Goal: Task Accomplishment & Management: Use online tool/utility

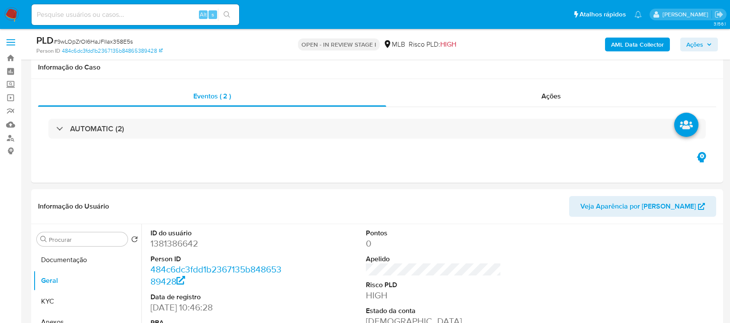
scroll to position [162, 0]
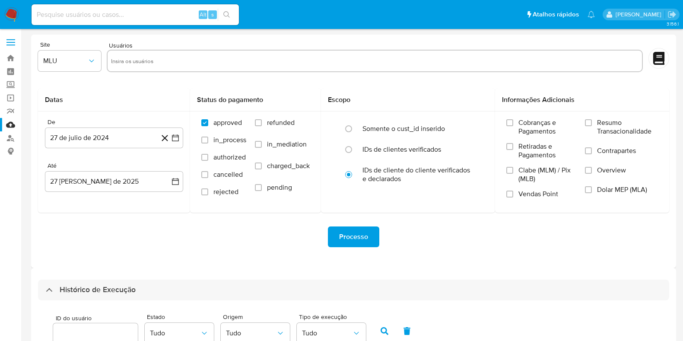
select select "10"
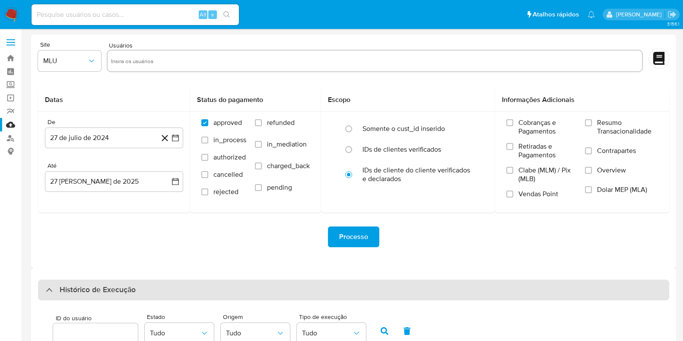
click at [100, 281] on div "Histórico de Execução" at bounding box center [354, 290] width 632 height 21
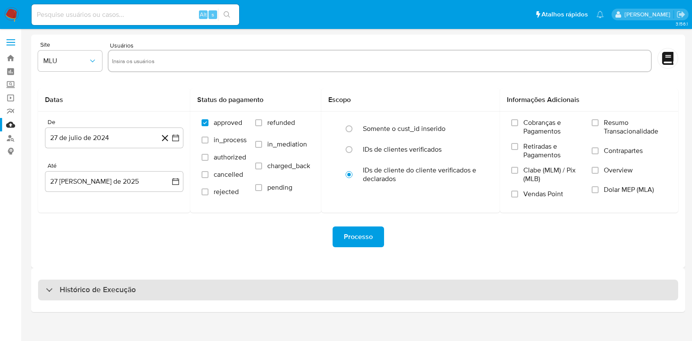
click at [100, 285] on h3 "Histórico de Execução" at bounding box center [98, 290] width 76 height 10
select select "10"
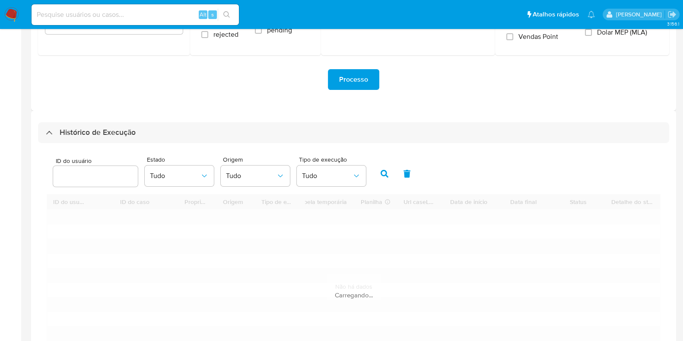
scroll to position [162, 0]
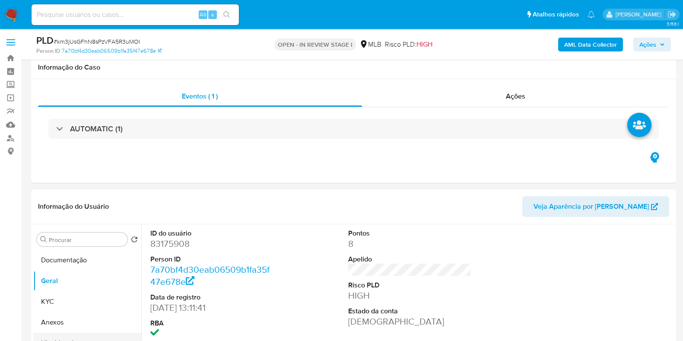
scroll to position [162, 0]
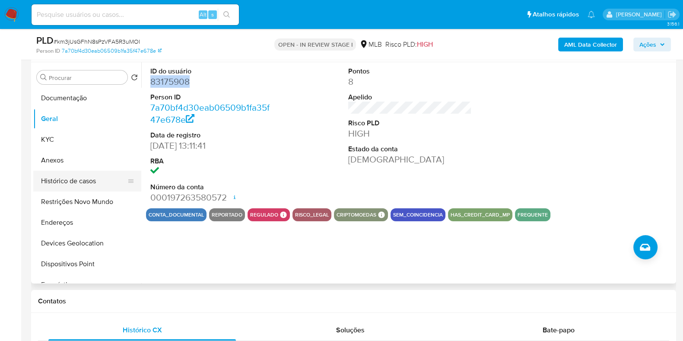
click at [77, 188] on button "Histórico de casos" at bounding box center [83, 181] width 101 height 21
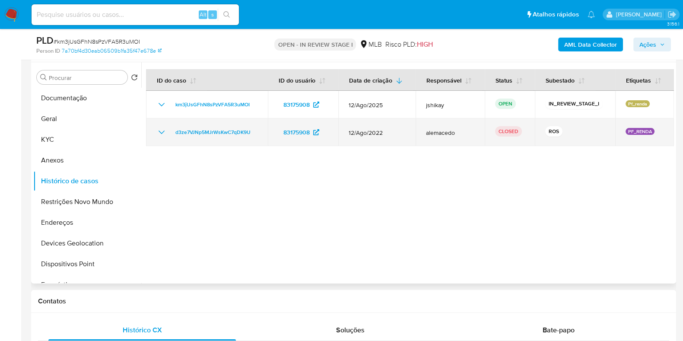
click at [160, 133] on icon "Mostrar/Ocultar" at bounding box center [161, 132] width 10 height 10
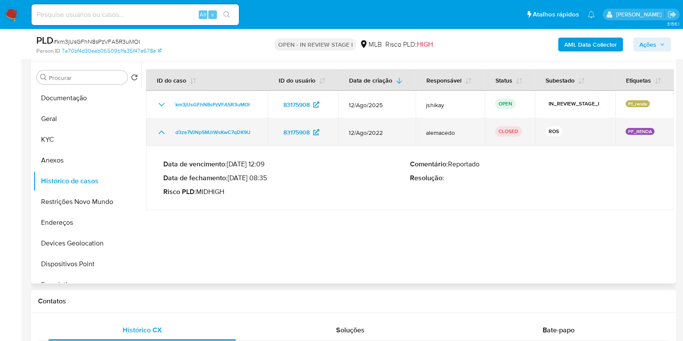
click at [160, 133] on icon "Mostrar/Ocultar" at bounding box center [161, 132] width 10 height 10
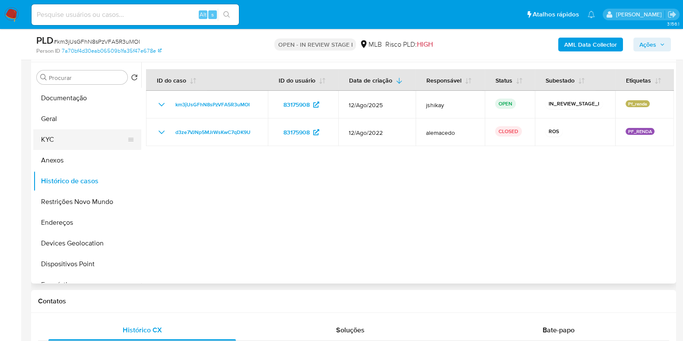
click at [79, 135] on button "KYC" at bounding box center [83, 139] width 101 height 21
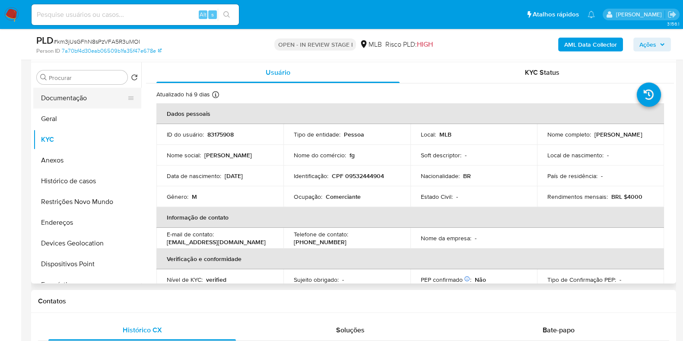
click at [99, 95] on button "Documentação" at bounding box center [83, 98] width 101 height 21
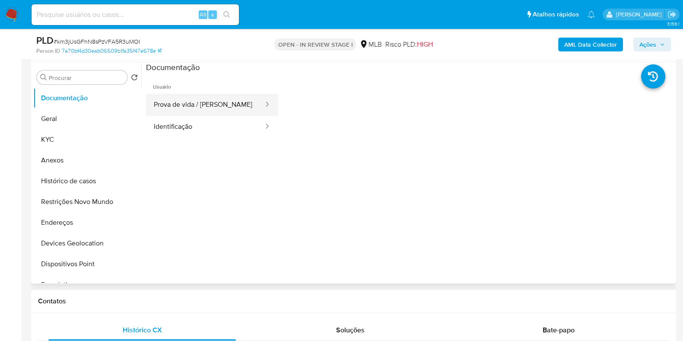
click at [196, 111] on button "Prova de vida / [PERSON_NAME]" at bounding box center [205, 105] width 118 height 22
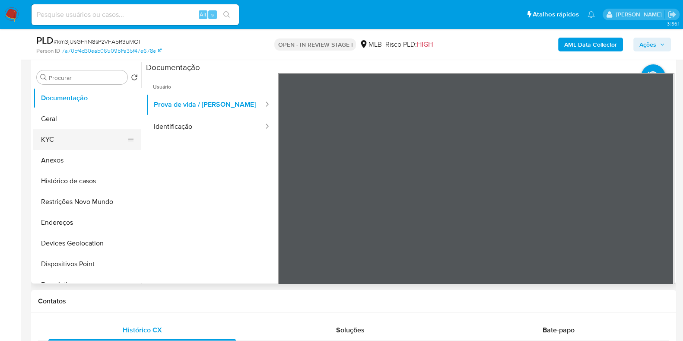
drag, startPoint x: 177, startPoint y: 130, endPoint x: 121, endPoint y: 129, distance: 56.6
click at [177, 131] on button "Identificação" at bounding box center [205, 127] width 118 height 22
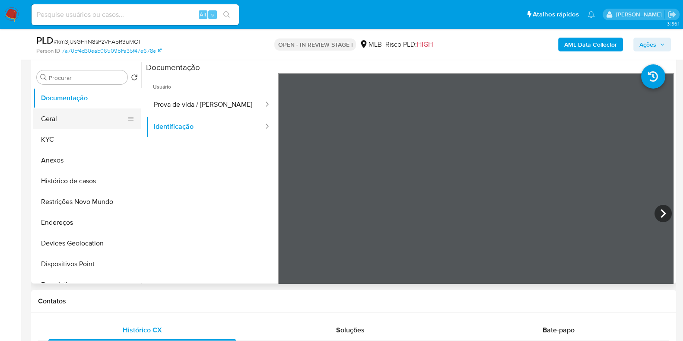
click at [89, 118] on button "Geral" at bounding box center [83, 119] width 101 height 21
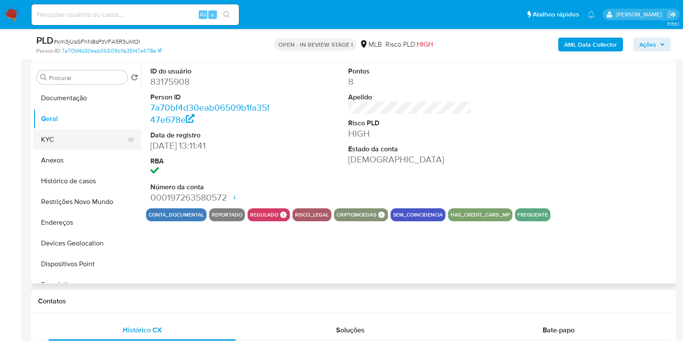
click at [83, 141] on button "KYC" at bounding box center [83, 139] width 101 height 21
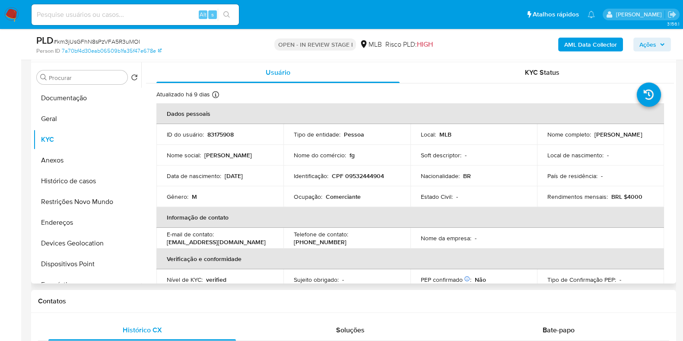
click at [347, 196] on p "Comerciante" at bounding box center [343, 197] width 35 height 8
copy p "Comerciante"
click at [78, 121] on button "Geral" at bounding box center [83, 119] width 101 height 21
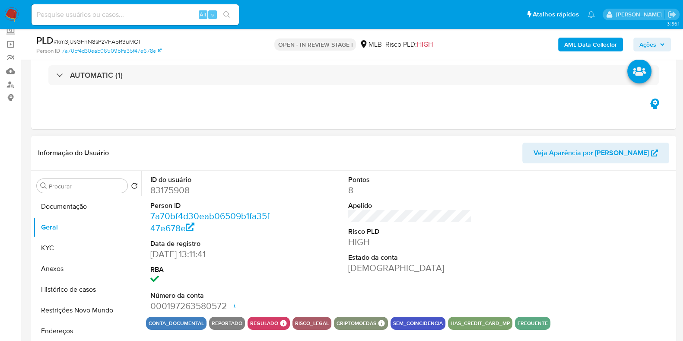
scroll to position [108, 0]
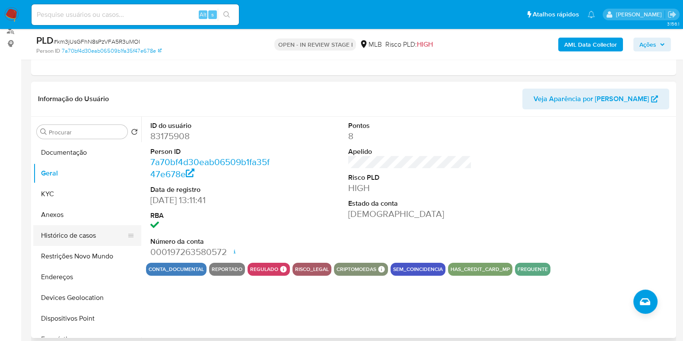
click at [67, 237] on button "Histórico de casos" at bounding box center [83, 235] width 101 height 21
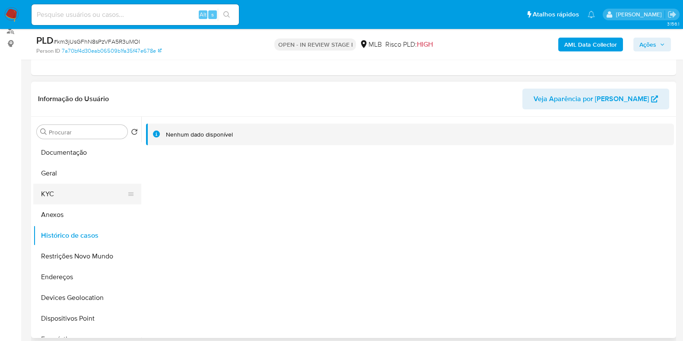
click at [58, 193] on button "KYC" at bounding box center [83, 194] width 101 height 21
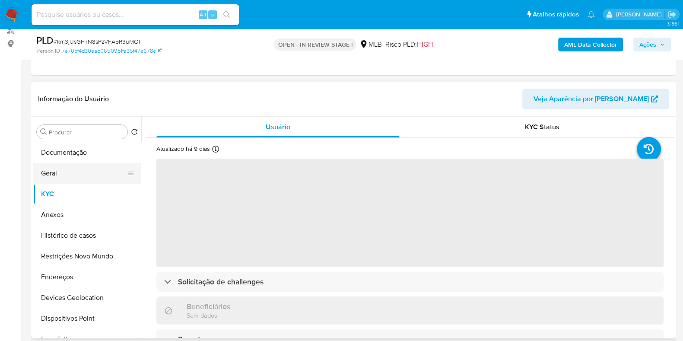
click at [57, 172] on button "Geral" at bounding box center [83, 173] width 101 height 21
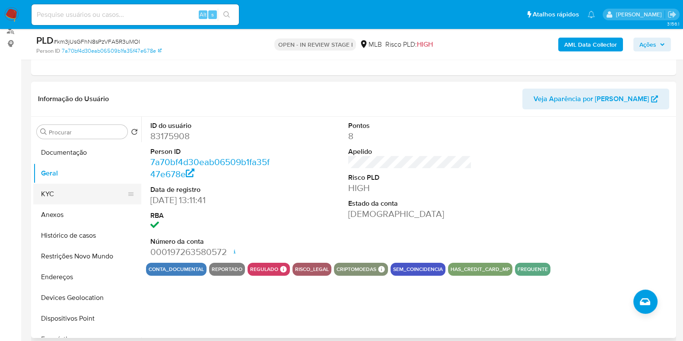
click at [39, 194] on button "KYC" at bounding box center [83, 194] width 101 height 21
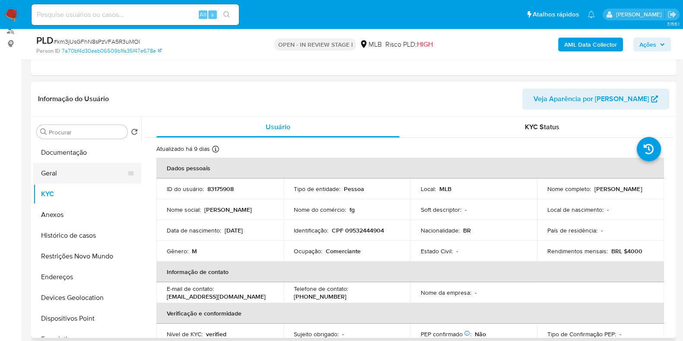
click at [71, 177] on button "Geral" at bounding box center [83, 173] width 101 height 21
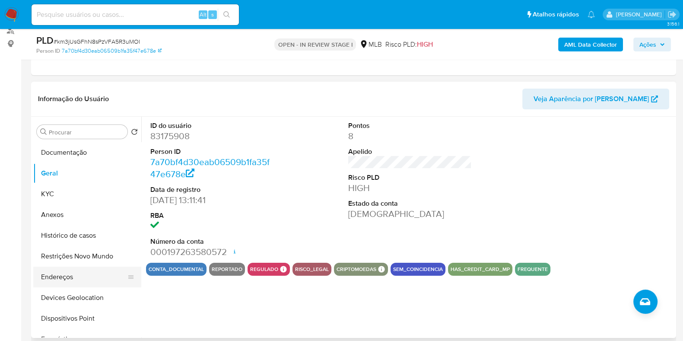
click at [73, 271] on button "Endereços" at bounding box center [83, 277] width 101 height 21
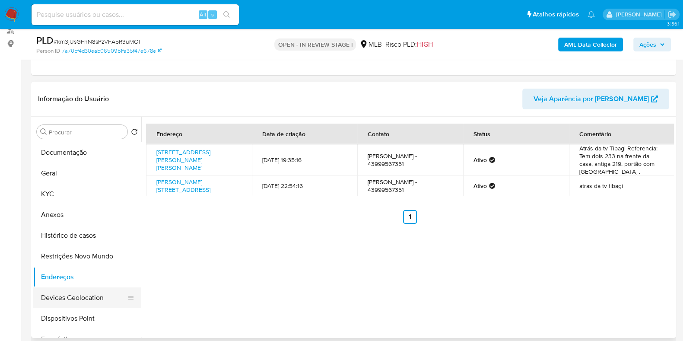
click at [95, 295] on button "Devices Geolocation" at bounding box center [83, 297] width 101 height 21
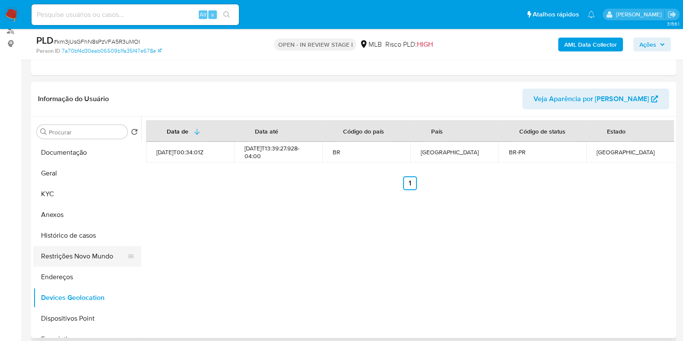
click at [89, 258] on button "Restrições Novo Mundo" at bounding box center [83, 256] width 101 height 21
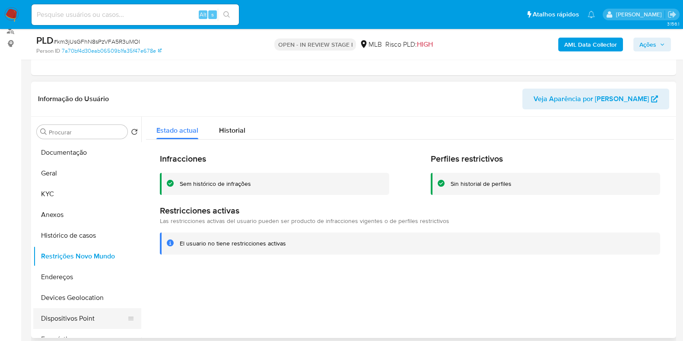
click at [83, 312] on button "Dispositivos Point" at bounding box center [83, 318] width 101 height 21
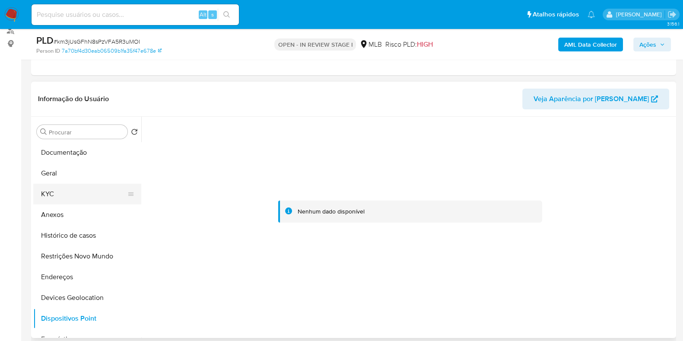
click at [65, 193] on button "KYC" at bounding box center [83, 194] width 101 height 21
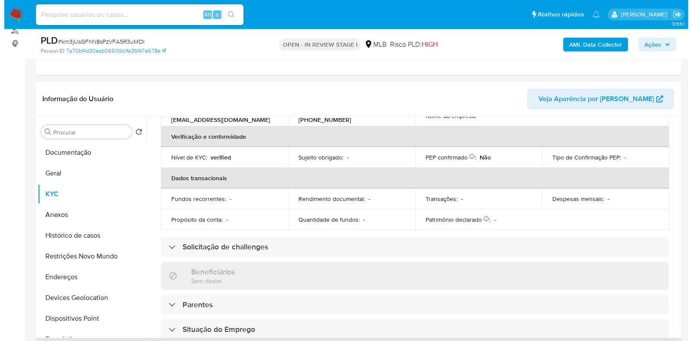
scroll to position [0, 0]
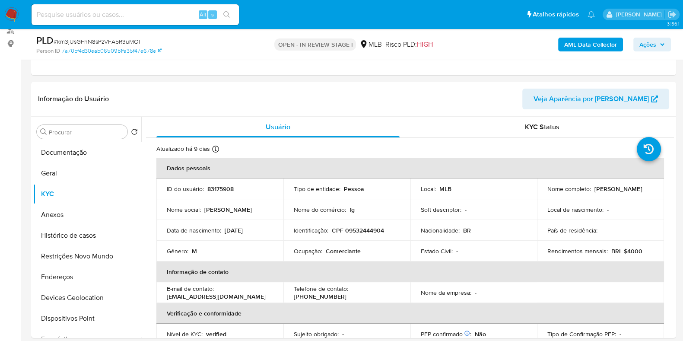
click at [587, 42] on b "AML Data Collector" at bounding box center [591, 45] width 53 height 14
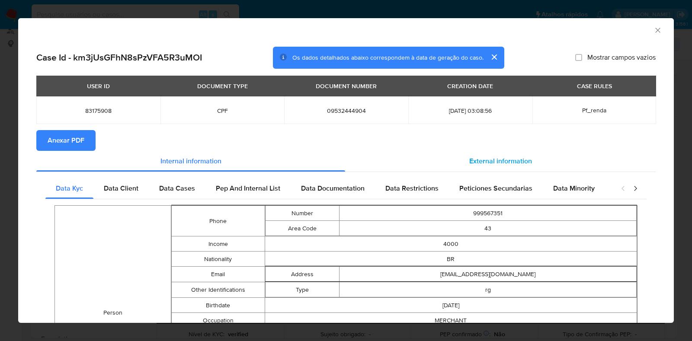
click at [406, 164] on div "External information" at bounding box center [500, 161] width 310 height 21
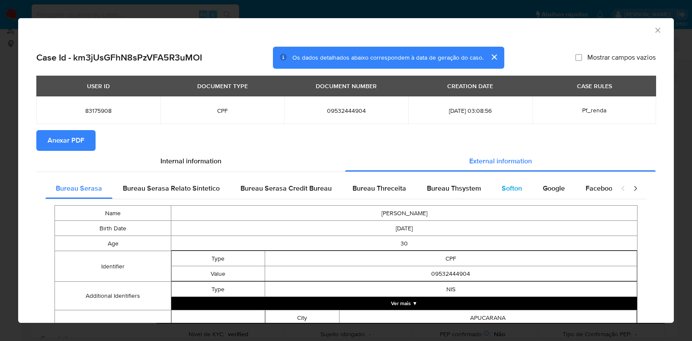
click at [495, 185] on div "Softon" at bounding box center [511, 188] width 41 height 21
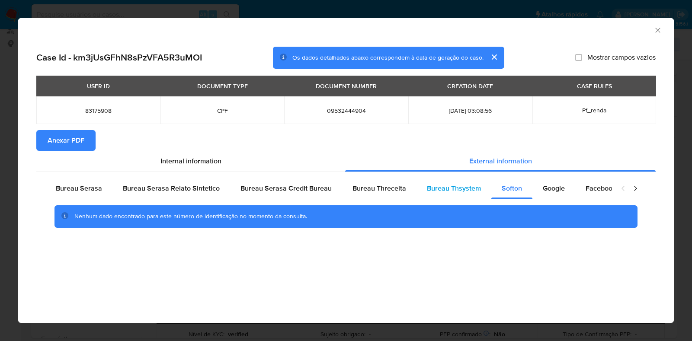
click at [419, 183] on div "Bureau Thsystem" at bounding box center [453, 188] width 75 height 21
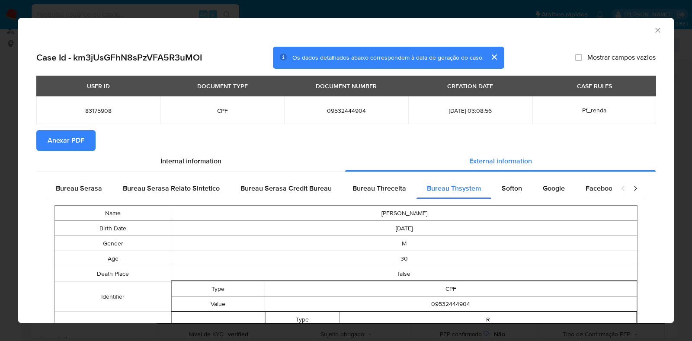
click at [82, 144] on span "Anexar PDF" at bounding box center [66, 140] width 37 height 19
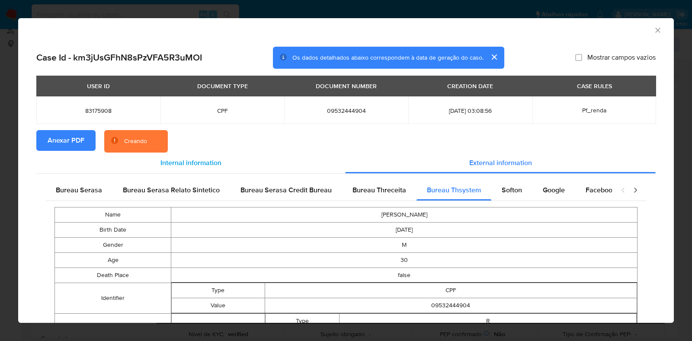
click at [205, 165] on span "Internal information" at bounding box center [190, 163] width 61 height 10
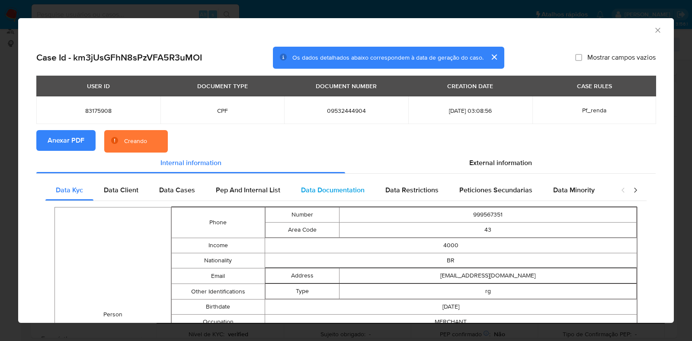
click at [298, 187] on div "Data Documentation" at bounding box center [332, 190] width 84 height 21
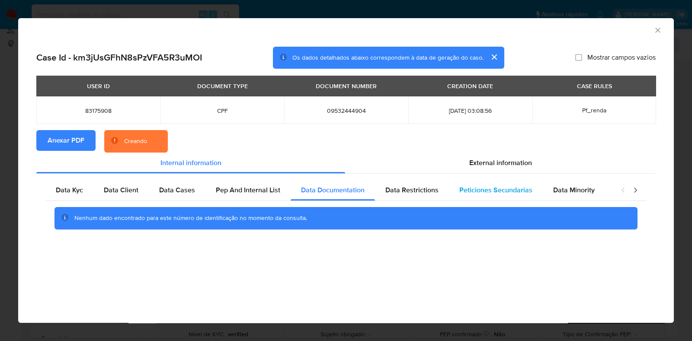
click at [449, 187] on div "Peticiones Secundarias" at bounding box center [496, 190] width 94 height 21
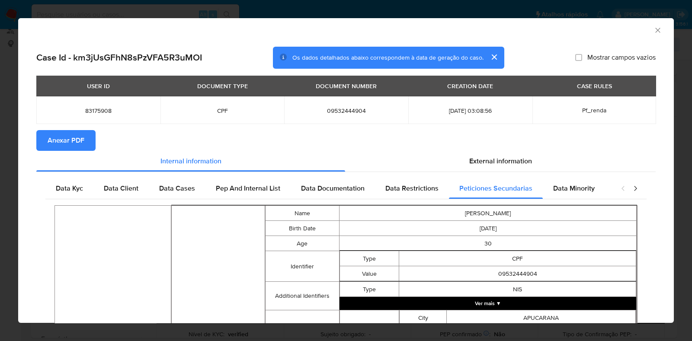
click at [653, 32] on icon "Fechar a janela" at bounding box center [657, 30] width 9 height 9
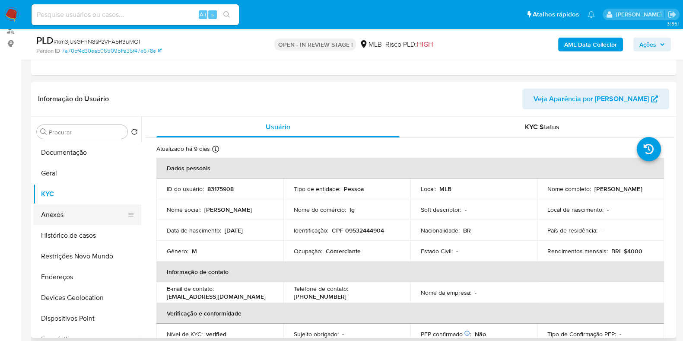
click at [41, 218] on button "Anexos" at bounding box center [83, 214] width 101 height 21
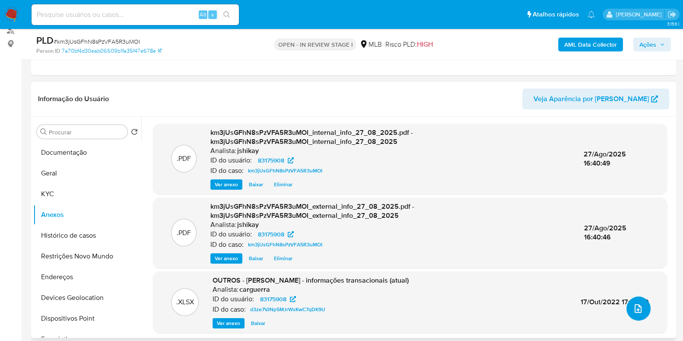
click at [642, 305] on button "upload-file" at bounding box center [639, 309] width 24 height 24
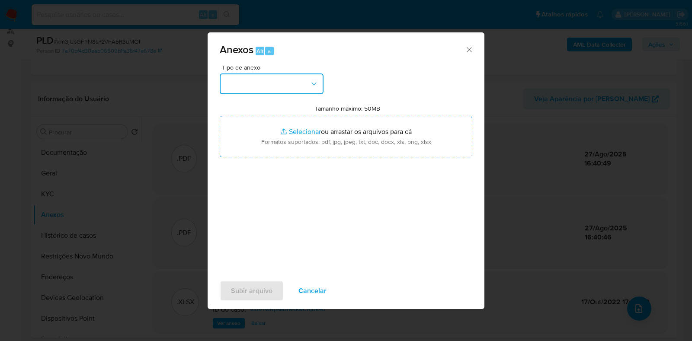
click at [292, 85] on button "button" at bounding box center [272, 83] width 104 height 21
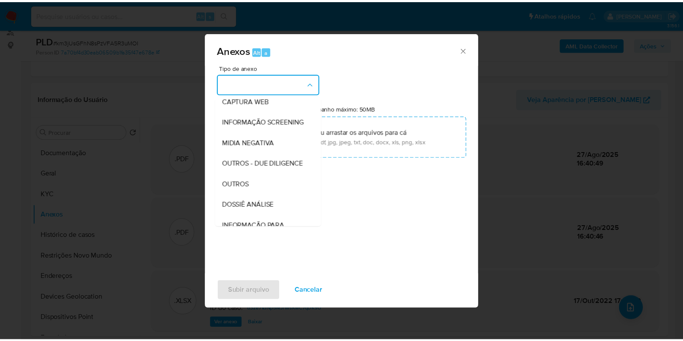
scroll to position [108, 0]
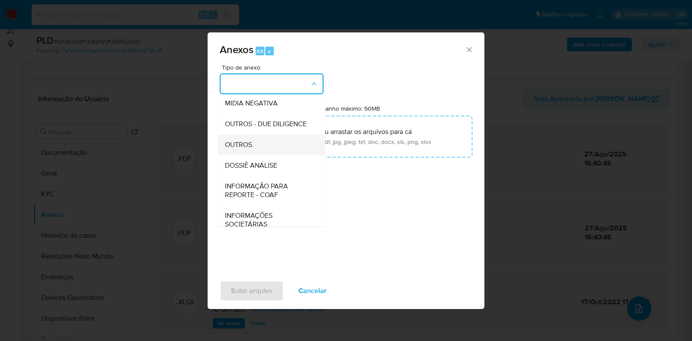
click at [258, 155] on div "OUTROS" at bounding box center [269, 144] width 88 height 21
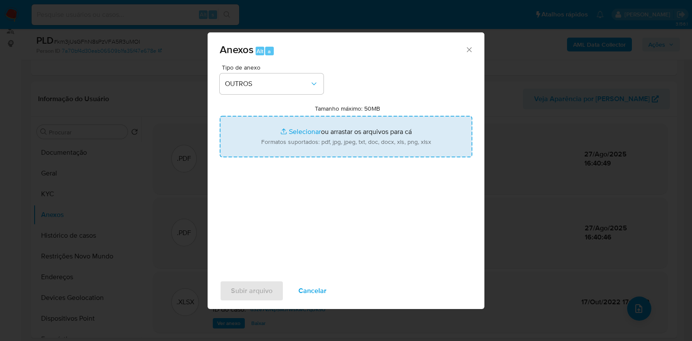
click at [280, 139] on input "Tamanho máximo: 50MB Selecionar arquivos" at bounding box center [346, 136] width 252 height 41
type input "C:\fakepath\2° SAR - XXXX- CPF 09532444904 - CARLOS RAFAEL ALVES.pdf"
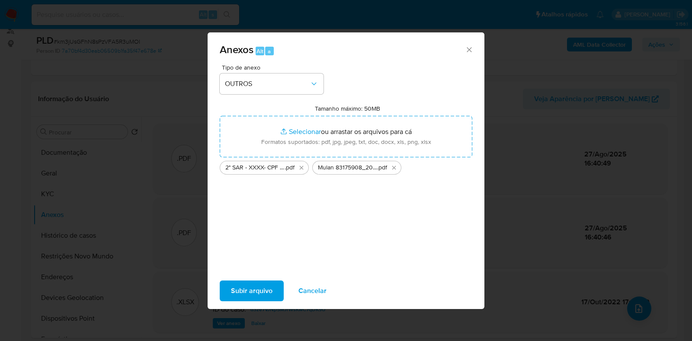
click at [255, 289] on span "Subir arquivo" at bounding box center [251, 290] width 41 height 19
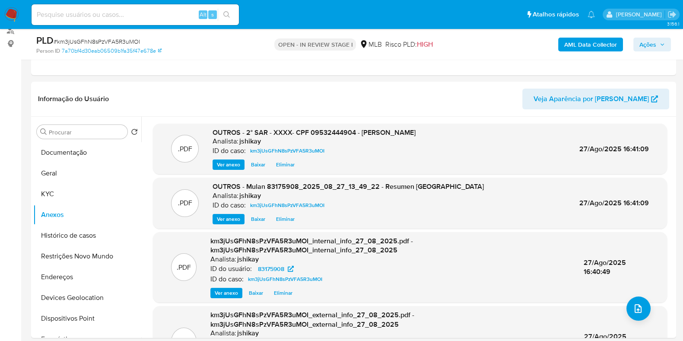
click at [654, 48] on span "Ações" at bounding box center [648, 45] width 17 height 14
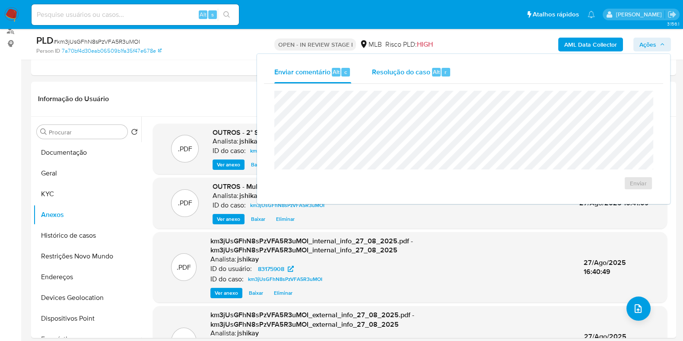
click at [397, 71] on span "Resolução do caso" at bounding box center [401, 72] width 58 height 10
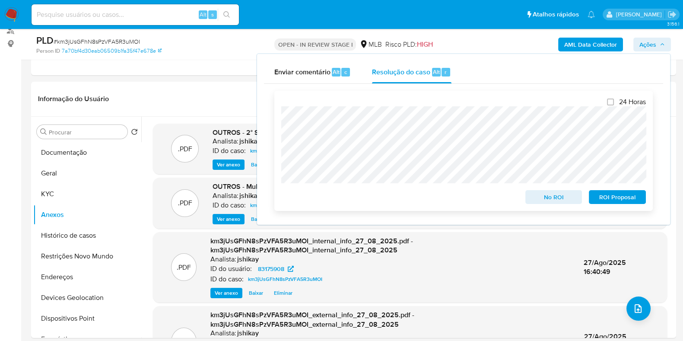
click at [617, 197] on span "ROI Proposal" at bounding box center [617, 197] width 45 height 12
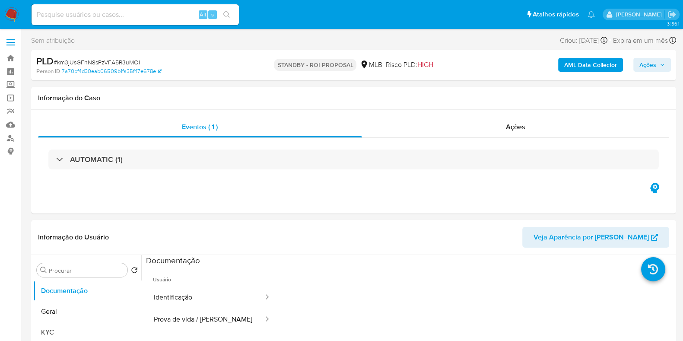
select select "10"
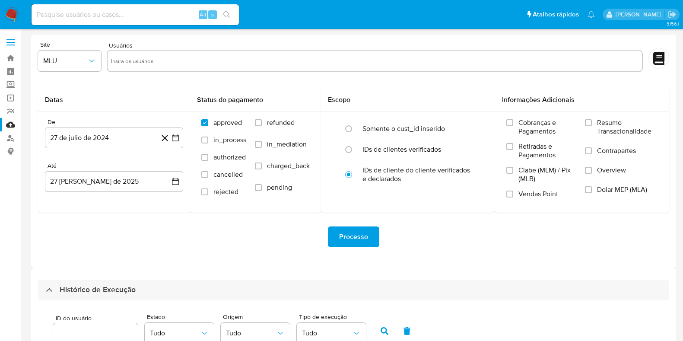
select select "10"
click at [5, 12] on img at bounding box center [11, 14] width 15 height 15
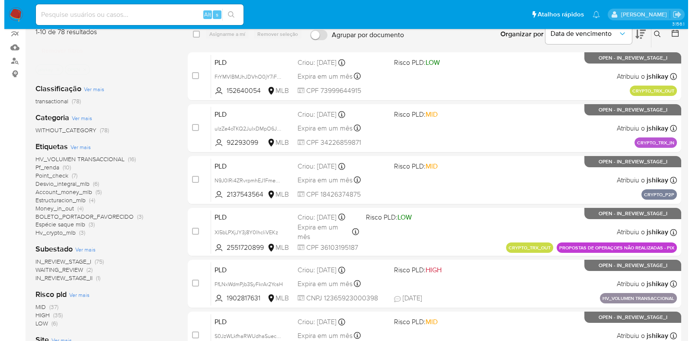
scroll to position [70, 0]
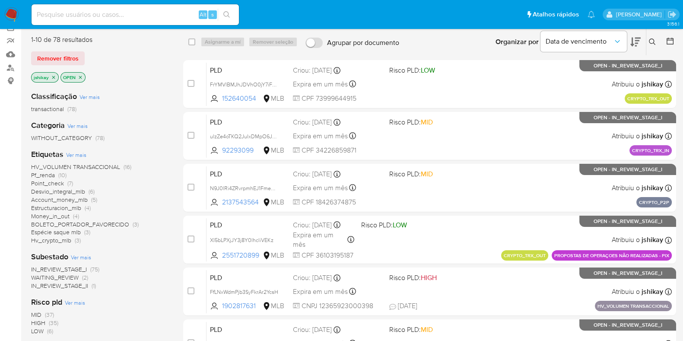
click at [77, 154] on span "Ver mais" at bounding box center [76, 155] width 20 height 8
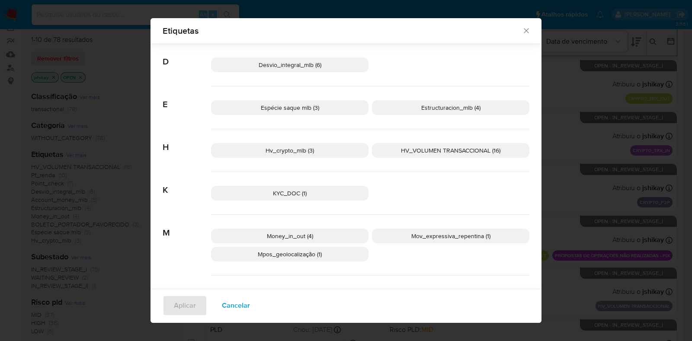
scroll to position [162, 0]
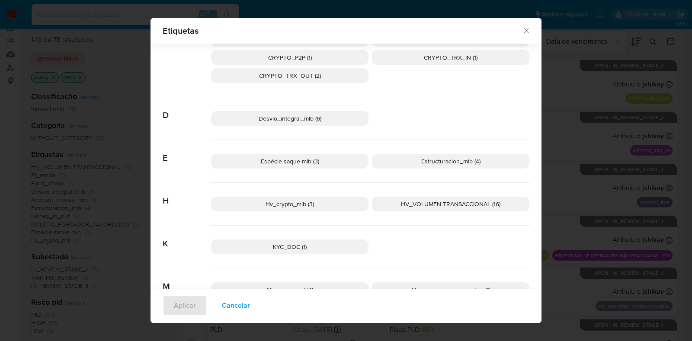
click at [408, 206] on span "HV_VOLUMEN TRANSACCIONAL (16)" at bounding box center [450, 204] width 99 height 9
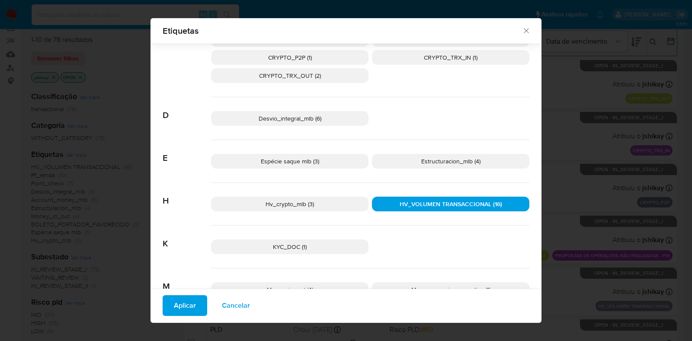
click at [163, 315] on button "Aplicar" at bounding box center [185, 305] width 45 height 21
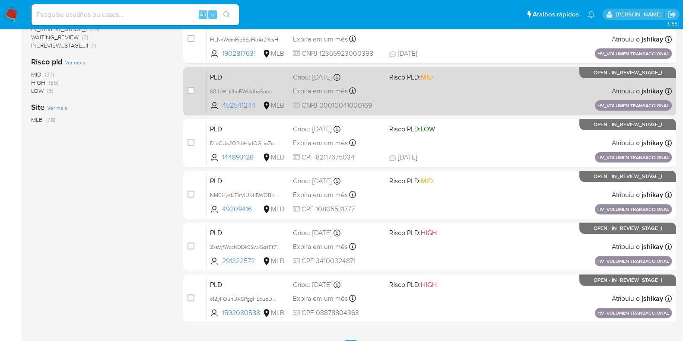
scroll to position [324, 0]
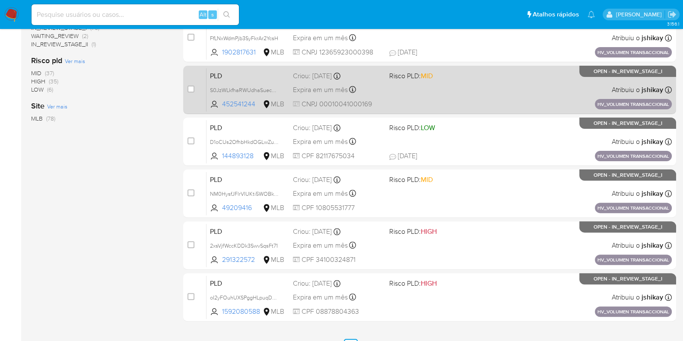
click at [484, 101] on div "PLD S0JzWLkfhaRWUdhaSuecPS6C 452541244 MLB Risco PLD: MID Criou: 14/08/2025 Cri…" at bounding box center [440, 90] width 466 height 44
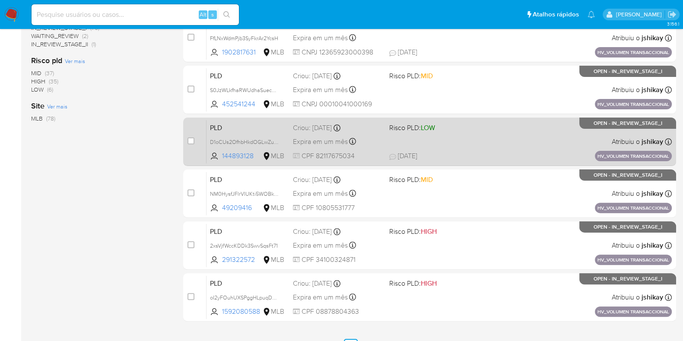
click at [476, 126] on span "Risco PLD: LOW" at bounding box center [433, 126] width 89 height 11
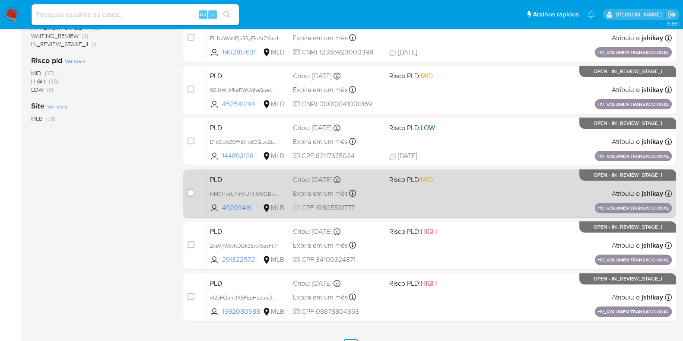
click at [476, 183] on span "Risco PLD: MID" at bounding box center [433, 178] width 89 height 11
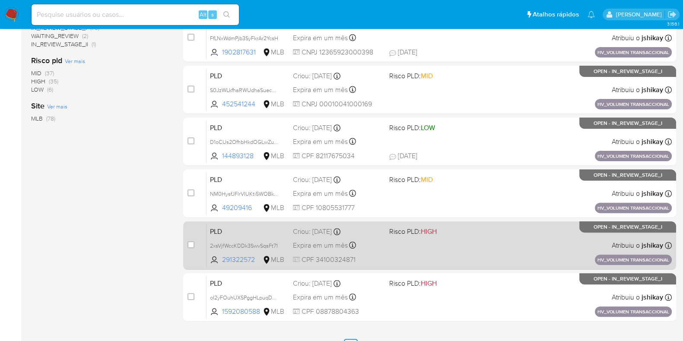
click at [476, 225] on span "Risco PLD: HIGH" at bounding box center [433, 230] width 89 height 11
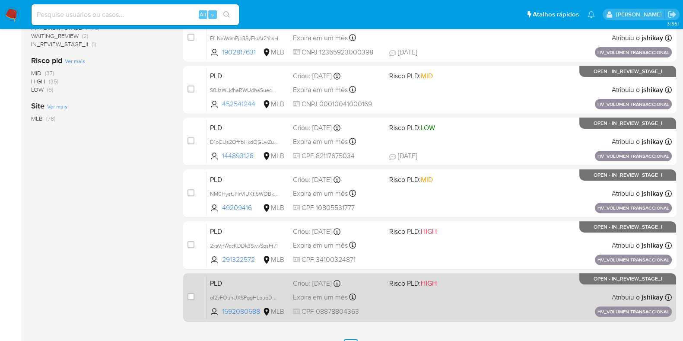
click at [472, 283] on span "Risco PLD: HIGH" at bounding box center [433, 282] width 89 height 11
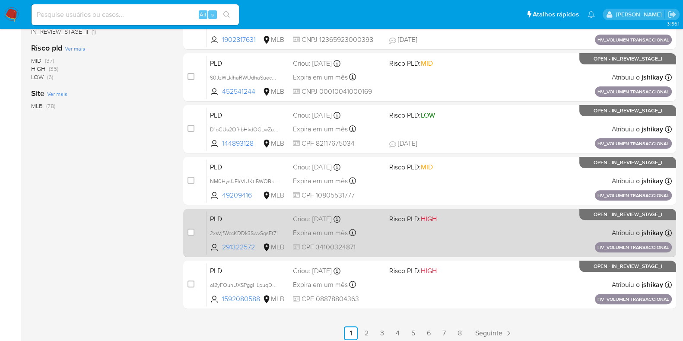
scroll to position [341, 0]
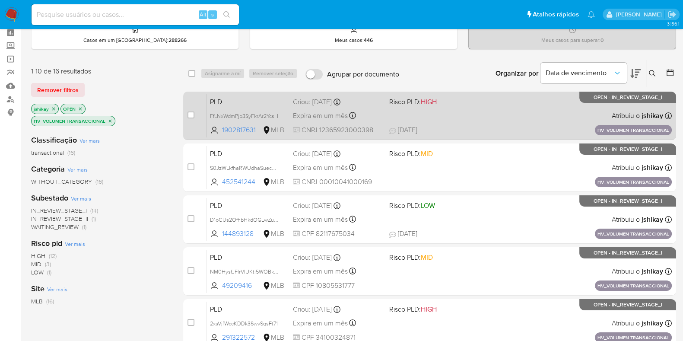
scroll to position [54, 0]
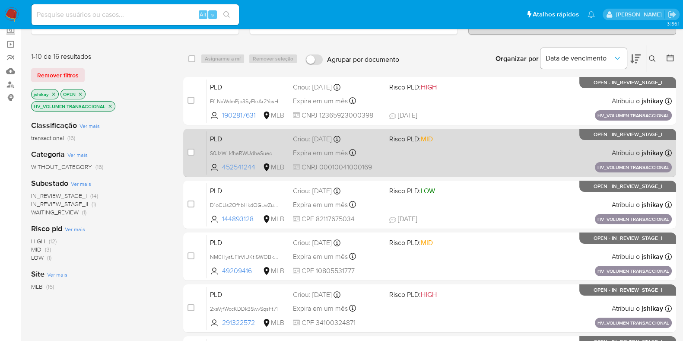
click at [485, 163] on div "PLD S0JzWLkfhaRWUdhaSuecPS6C 452541244 MLB Risco PLD: MID Criou: 14/08/2025 Cri…" at bounding box center [440, 153] width 466 height 44
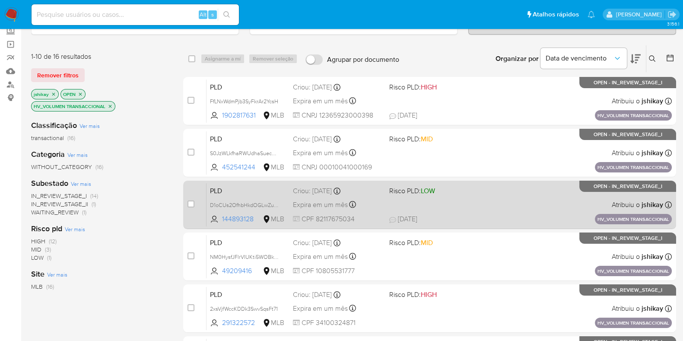
click at [478, 185] on span "Risco PLD: LOW" at bounding box center [433, 190] width 89 height 11
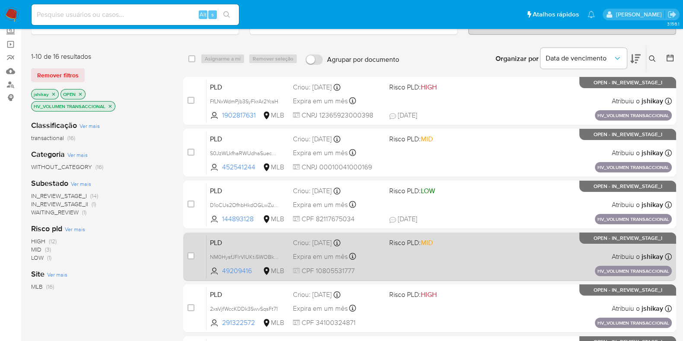
click at [484, 235] on div "PLD NM0HysfJFlrVIUKti5WOBk7Y 49209416 MLB Risco PLD: MID Criou: 14/08/2025 Crio…" at bounding box center [440, 257] width 466 height 44
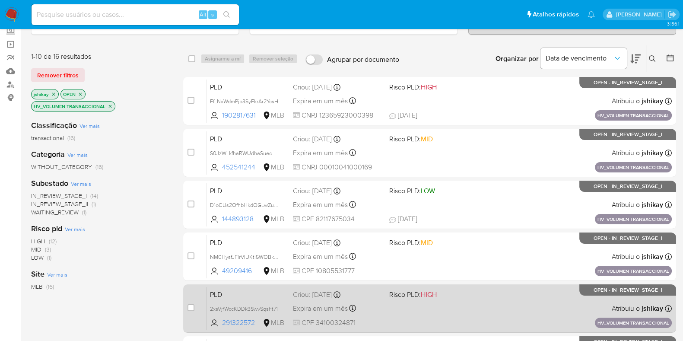
click at [473, 303] on div "PLD 2xsVjfWccKDDk3SwvSqsFt71 291322572 MLB Risco PLD: HIGH Criou: 14/08/2025 Cr…" at bounding box center [440, 309] width 466 height 44
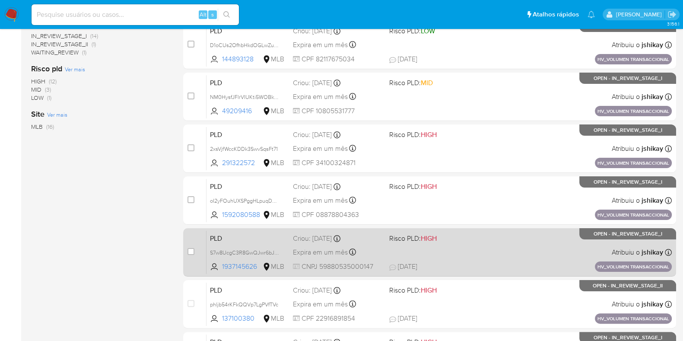
scroll to position [216, 0]
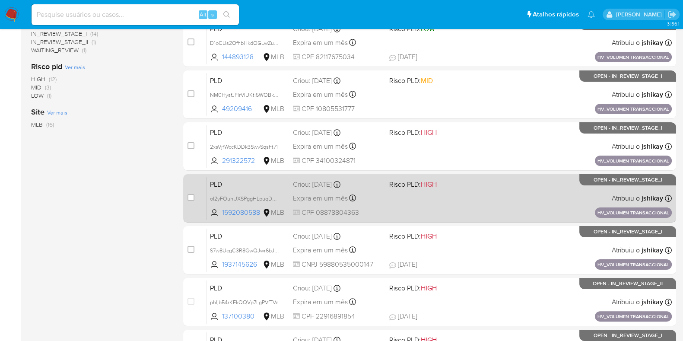
click at [475, 206] on div "PLD oI2yFOuhUXSPggHLpuqDKBtB 1592080588 MLB Risco PLD: HIGH Criou: 14/08/2025 C…" at bounding box center [440, 198] width 466 height 44
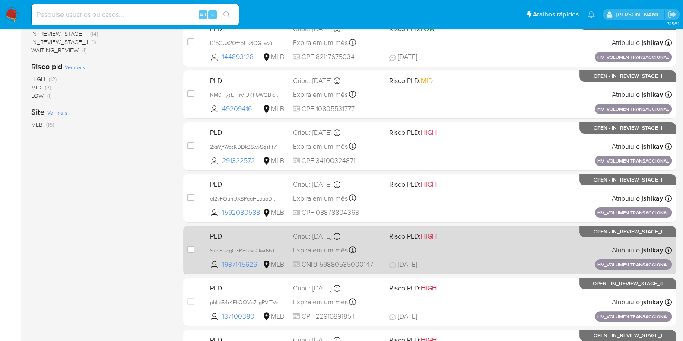
click at [488, 247] on div "PLD S7w8UcgC3R8GwQJwr6bJOITw 1937145626 MLB Risco PLD: HIGH Criou: 14/08/2025 C…" at bounding box center [440, 250] width 466 height 44
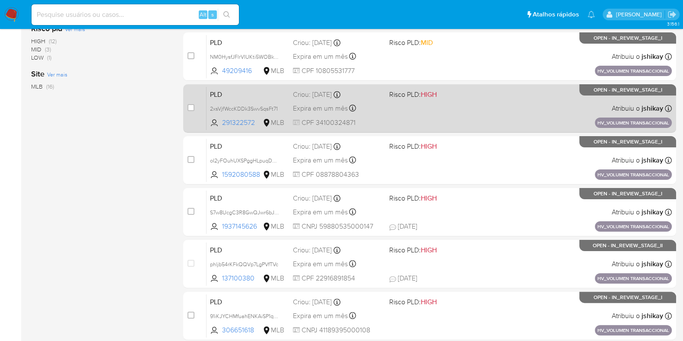
scroll to position [70, 0]
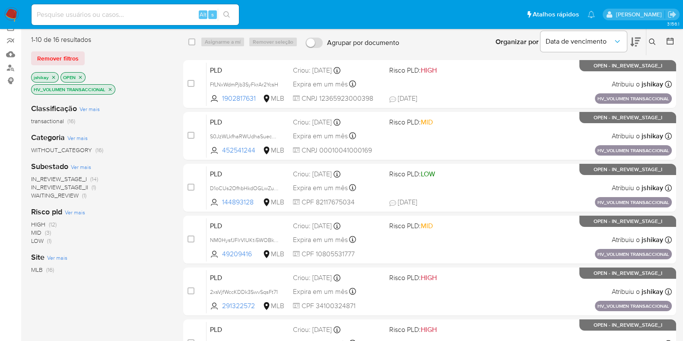
click at [8, 10] on img at bounding box center [11, 14] width 15 height 15
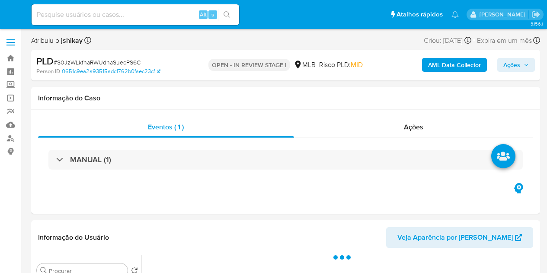
select select "10"
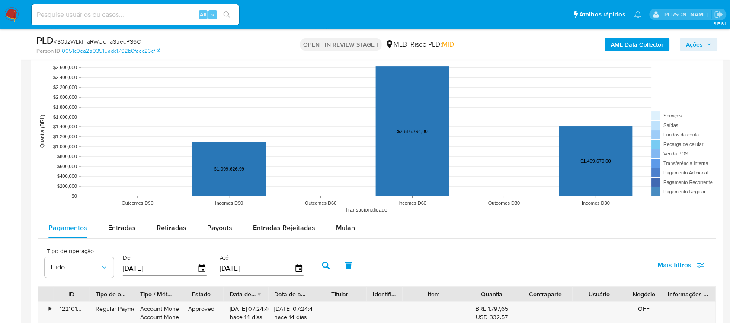
scroll to position [865, 0]
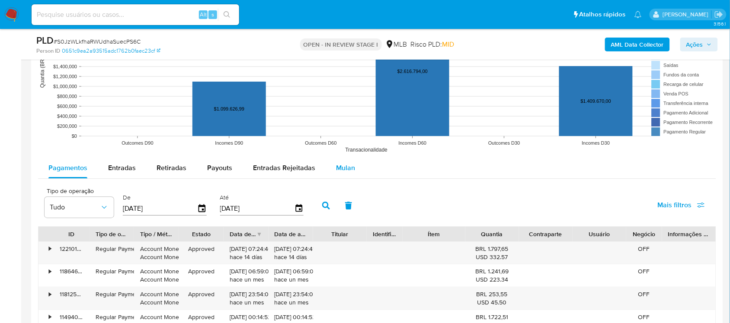
click at [348, 170] on span "Mulan" at bounding box center [345, 168] width 19 height 10
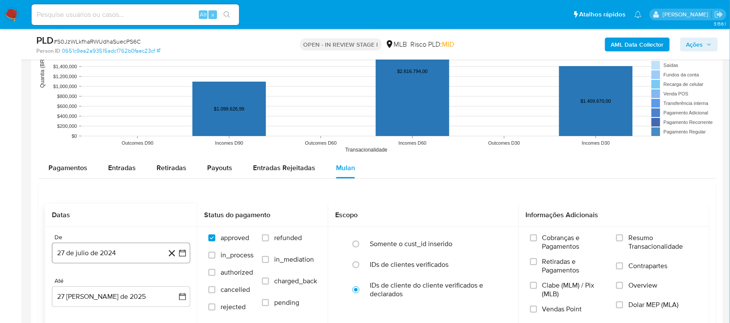
click at [180, 253] on icon "button" at bounding box center [182, 253] width 9 height 9
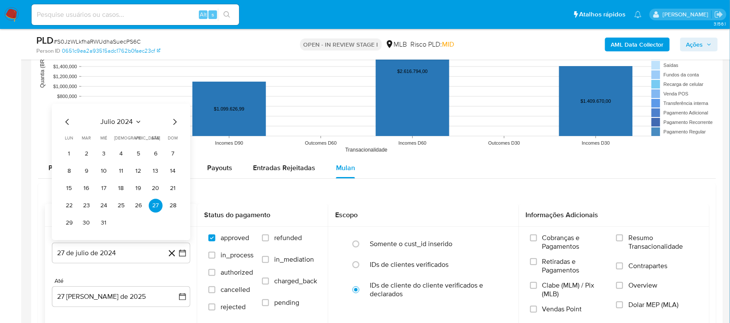
click at [102, 130] on div "julio 2024 julio 2024 lun lunes mar martes mié miércoles jue jueves vie viernes…" at bounding box center [121, 173] width 118 height 113
click at [143, 119] on div "julio 2024" at bounding box center [121, 122] width 118 height 10
click at [132, 120] on span "julio 2024" at bounding box center [117, 122] width 32 height 9
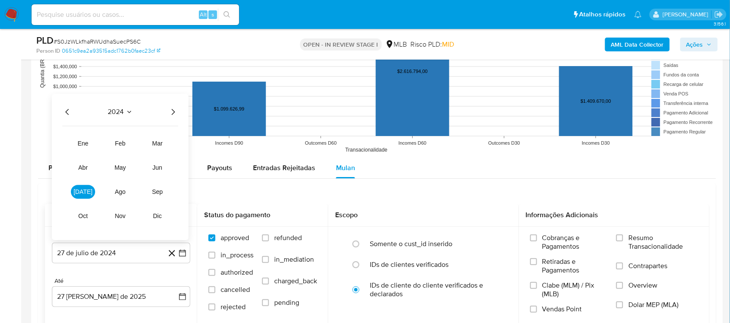
click at [169, 115] on icon "Año siguiente" at bounding box center [173, 112] width 10 height 10
click at [86, 191] on span "[DATE]" at bounding box center [82, 191] width 19 height 7
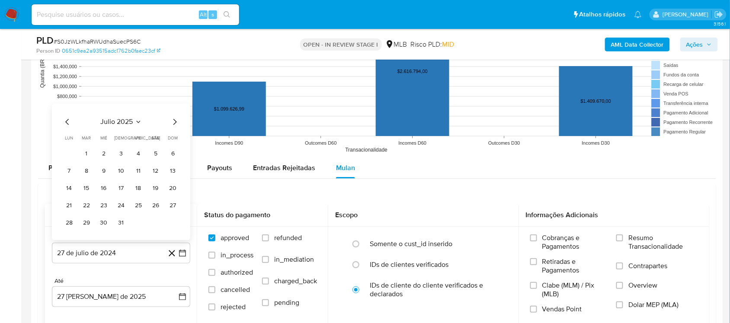
click at [78, 155] on tr "1 2 3 4 5 6" at bounding box center [121, 154] width 118 height 14
click at [83, 147] on table "lun lunes mar martes mié miércoles jue jueves vie viernes sáb sábado dom doming…" at bounding box center [121, 182] width 118 height 95
click at [83, 150] on button "1" at bounding box center [87, 154] width 14 height 14
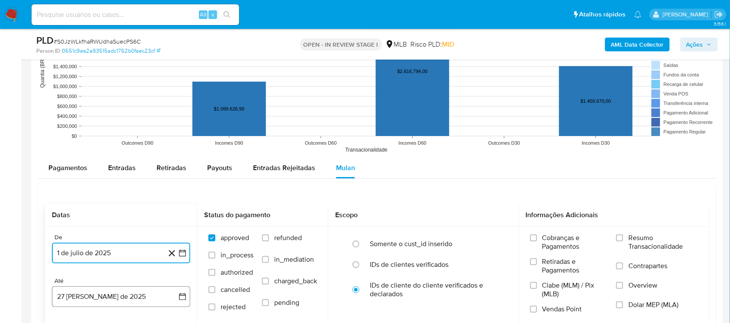
click at [182, 272] on icon "button" at bounding box center [182, 297] width 7 height 7
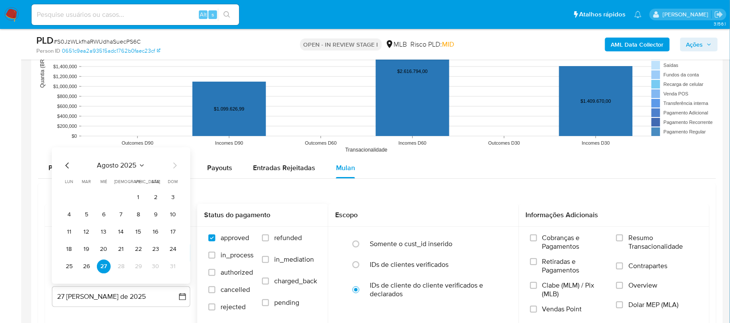
drag, startPoint x: 83, startPoint y: 268, endPoint x: 278, endPoint y: 271, distance: 194.1
click at [84, 268] on button "26" at bounding box center [87, 267] width 14 height 14
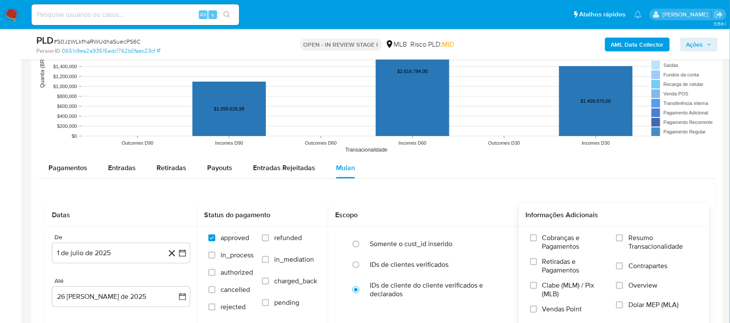
click at [546, 251] on span "Resumo Transacionalidade" at bounding box center [663, 242] width 70 height 17
click at [546, 242] on input "Resumo Transacionalidade" at bounding box center [619, 238] width 7 height 7
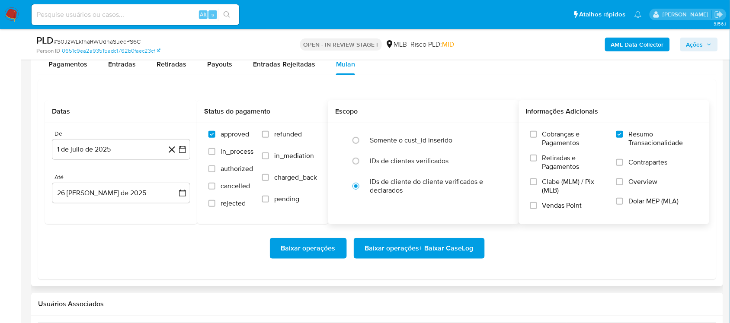
scroll to position [973, 0]
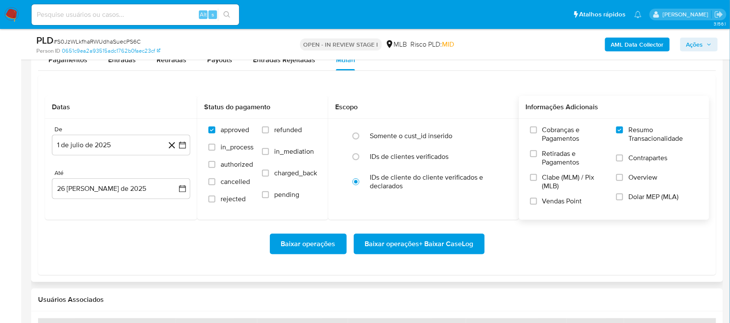
click at [388, 248] on span "Baixar operações + Baixar CaseLog" at bounding box center [419, 244] width 109 height 19
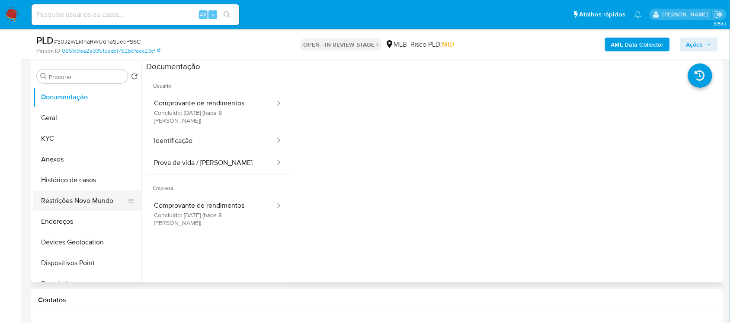
scroll to position [162, 0]
click at [80, 117] on button "Geral" at bounding box center [83, 119] width 101 height 21
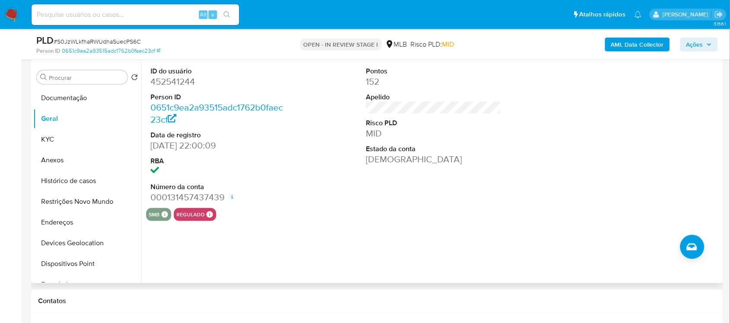
click at [174, 84] on dd "452541244" at bounding box center [217, 82] width 135 height 12
copy dd "452541244"
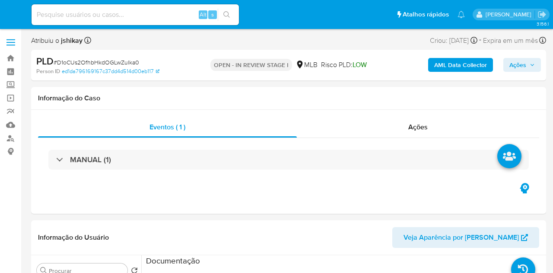
select select "10"
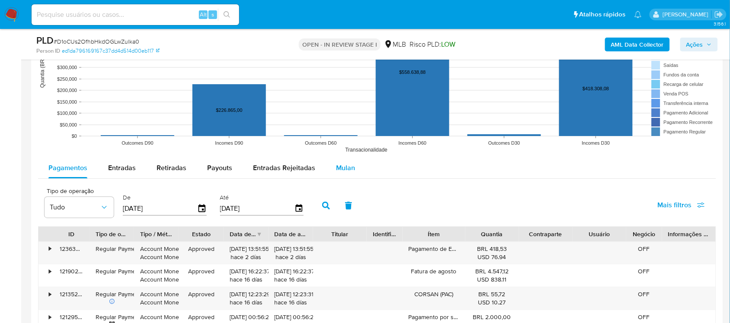
click at [342, 172] on span "Mulan" at bounding box center [345, 168] width 19 height 10
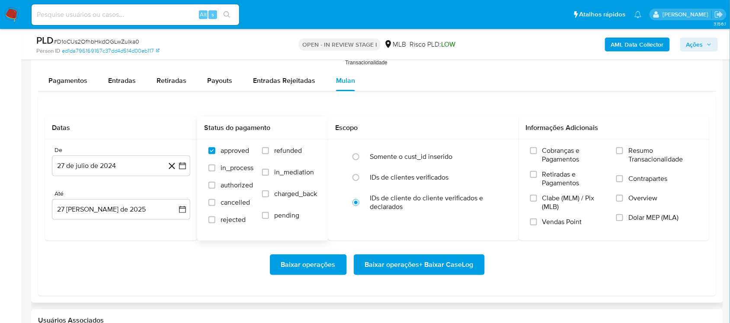
scroll to position [1027, 0]
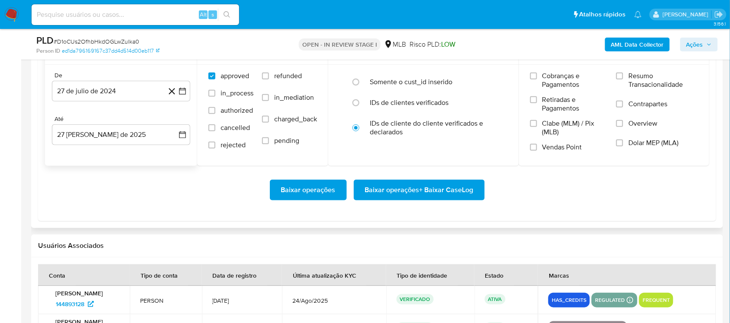
click at [177, 96] on icon at bounding box center [171, 91] width 11 height 11
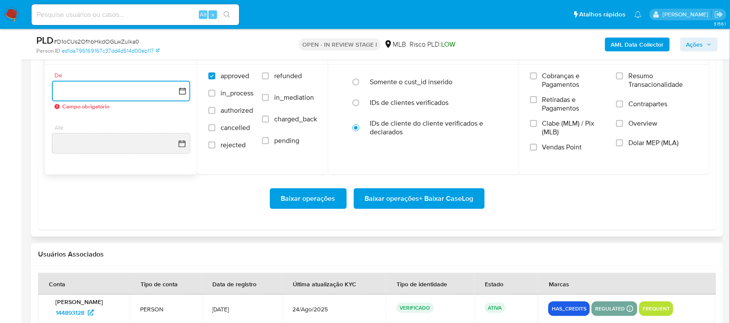
click at [178, 89] on icon "button" at bounding box center [182, 91] width 9 height 9
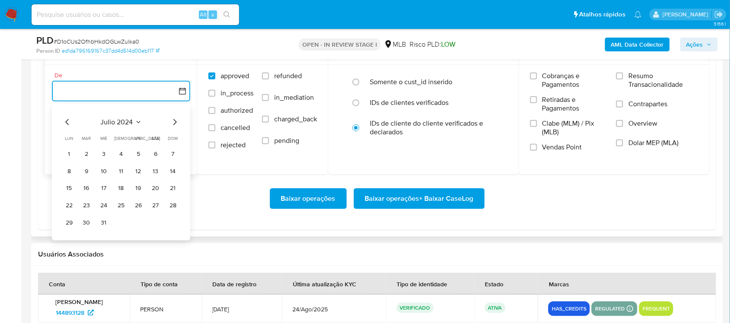
click at [120, 126] on span "julio 2024" at bounding box center [117, 122] width 32 height 9
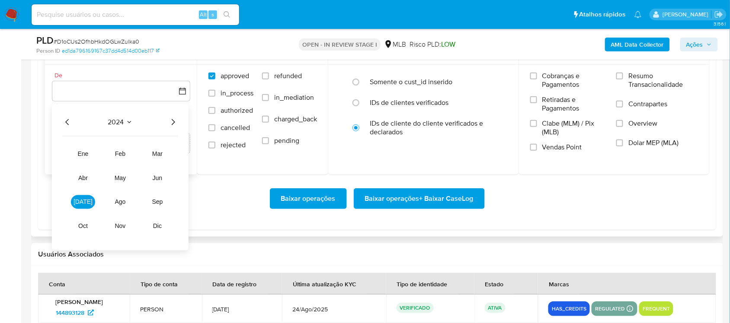
click at [179, 121] on div "2024 2024 ene feb mar abr may jun [DATE] ago sep oct nov dic" at bounding box center [120, 177] width 137 height 147
click at [173, 122] on icon "Año siguiente" at bounding box center [173, 122] width 3 height 6
click at [89, 200] on button "[DATE]" at bounding box center [83, 202] width 24 height 14
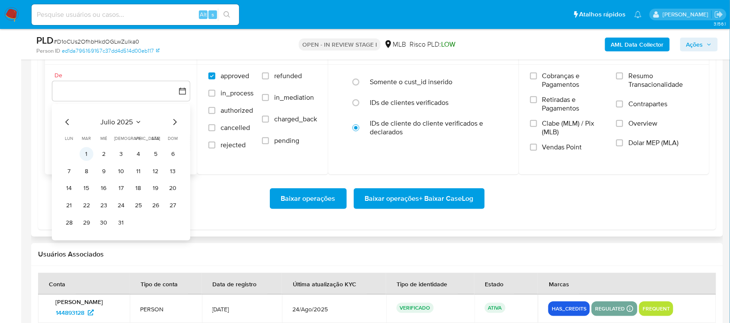
click at [87, 159] on button "1" at bounding box center [87, 154] width 14 height 14
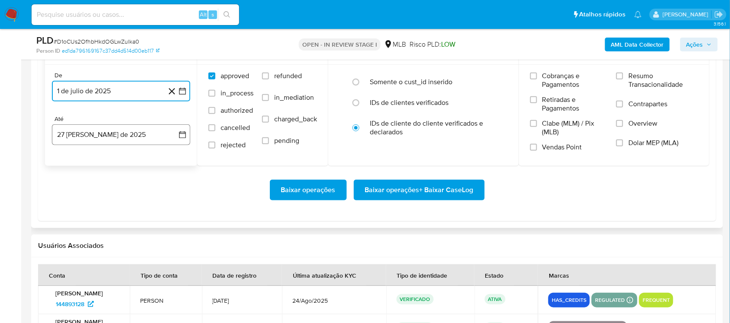
click at [186, 131] on icon "button" at bounding box center [182, 135] width 9 height 9
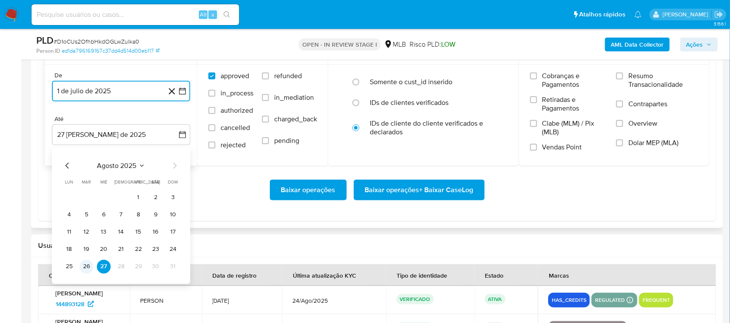
click at [84, 269] on button "26" at bounding box center [87, 267] width 14 height 14
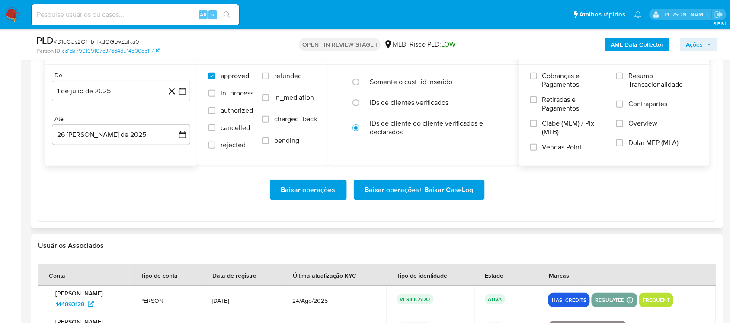
click at [553, 86] on span "Resumo Transacionalidade" at bounding box center [663, 80] width 70 height 17
click at [553, 80] on input "Resumo Transacionalidade" at bounding box center [619, 76] width 7 height 7
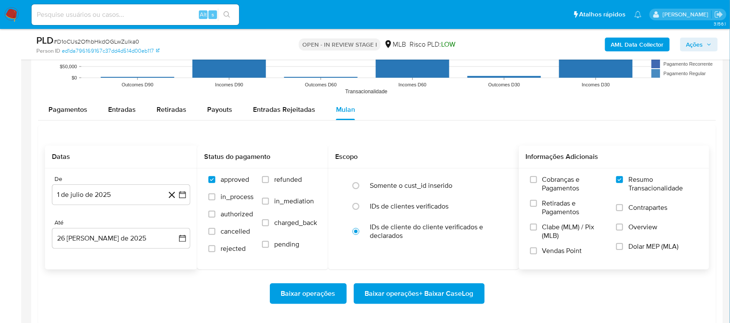
scroll to position [919, 0]
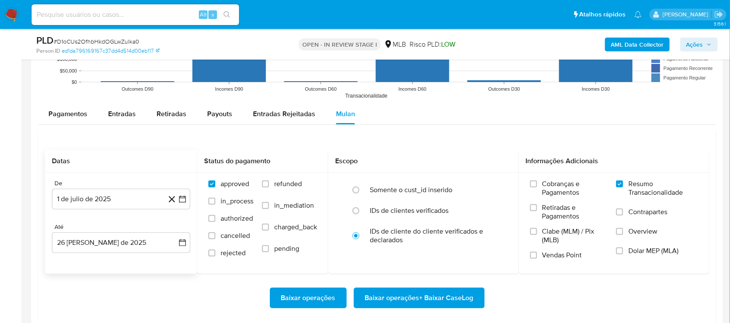
click at [460, 272] on span "Baixar operações + Baixar CaseLog" at bounding box center [419, 298] width 109 height 19
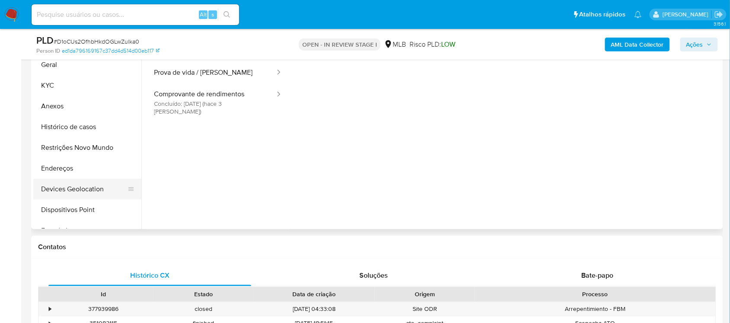
scroll to position [162, 0]
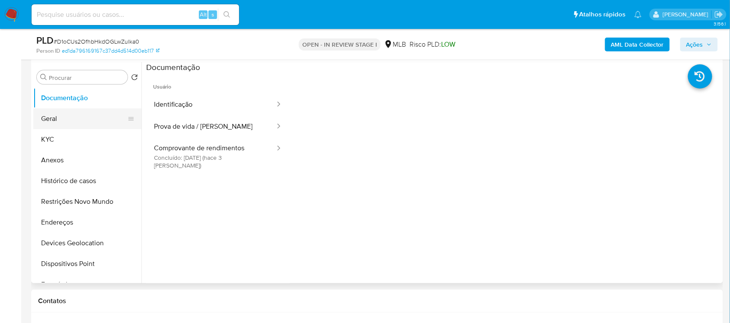
click at [69, 119] on button "Geral" at bounding box center [83, 119] width 101 height 21
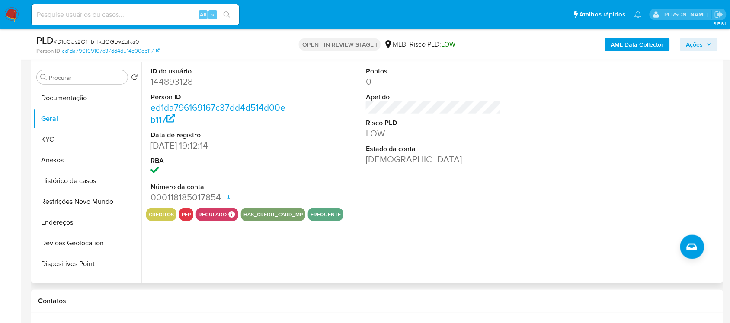
click at [188, 80] on dd "144893128" at bounding box center [217, 82] width 135 height 12
copy dd "144893128"
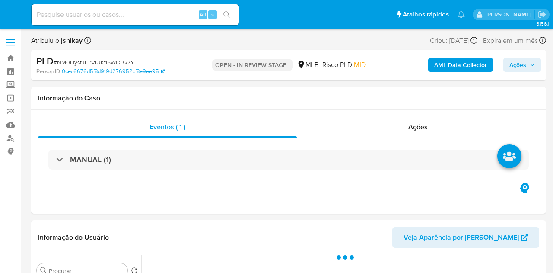
select select "10"
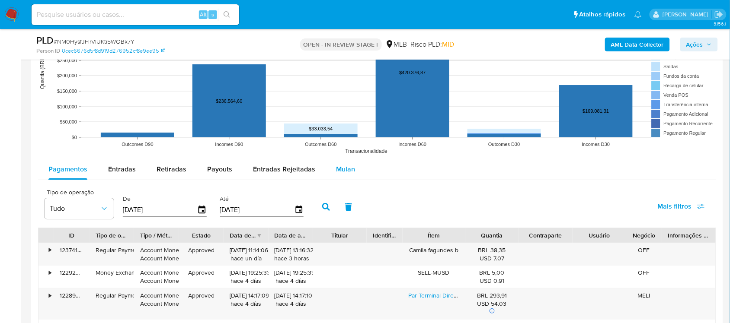
scroll to position [865, 0]
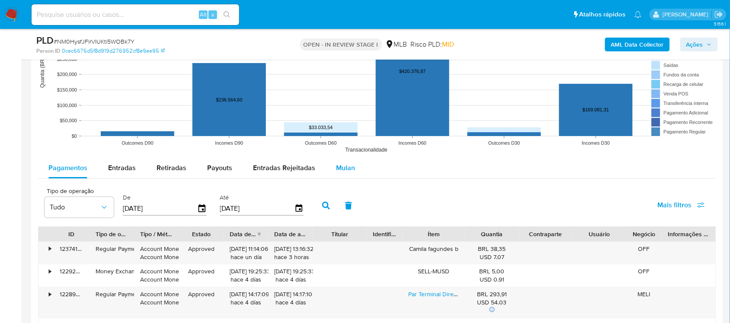
click at [336, 172] on span "Mulan" at bounding box center [345, 168] width 19 height 10
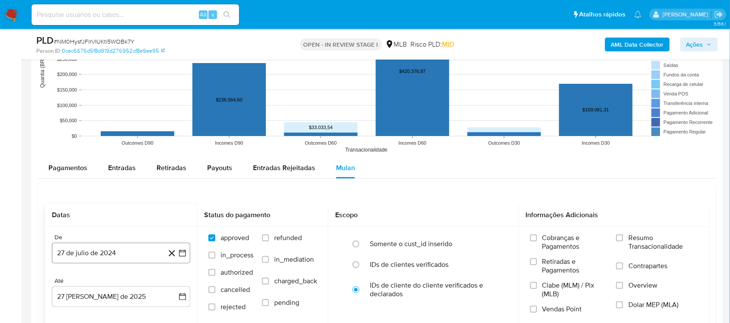
click at [187, 251] on button "27 de julio de 2024" at bounding box center [121, 253] width 138 height 21
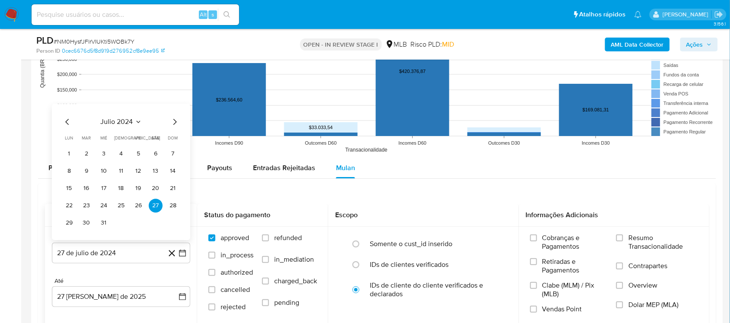
click at [107, 126] on span "julio 2024" at bounding box center [117, 122] width 32 height 9
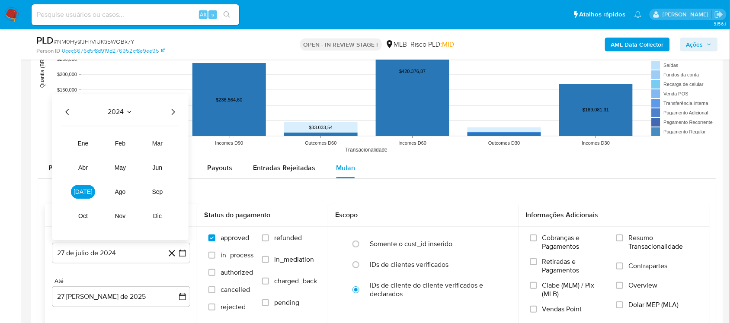
click at [174, 117] on icon "Año siguiente" at bounding box center [173, 112] width 10 height 10
click at [80, 190] on span "[DATE]" at bounding box center [82, 191] width 19 height 7
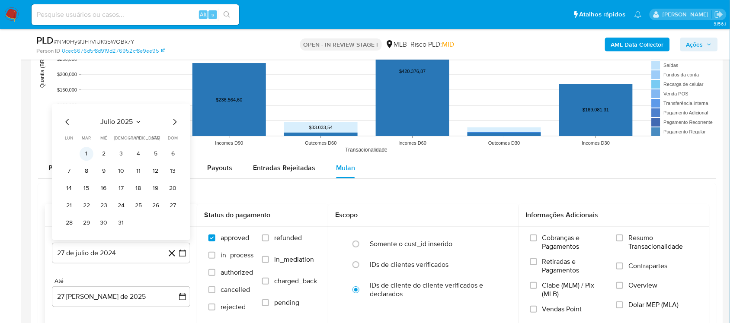
click at [90, 156] on button "1" at bounding box center [87, 154] width 14 height 14
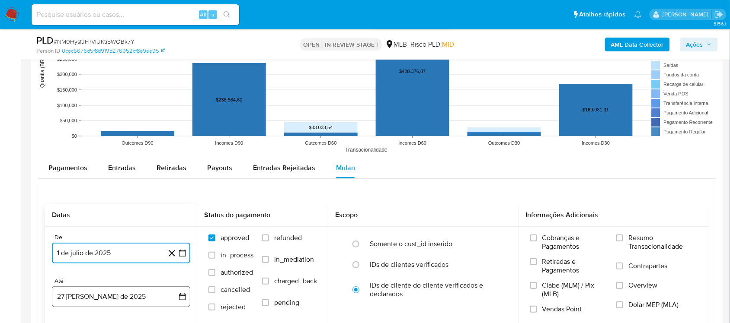
click at [182, 272] on icon "button" at bounding box center [182, 297] width 9 height 9
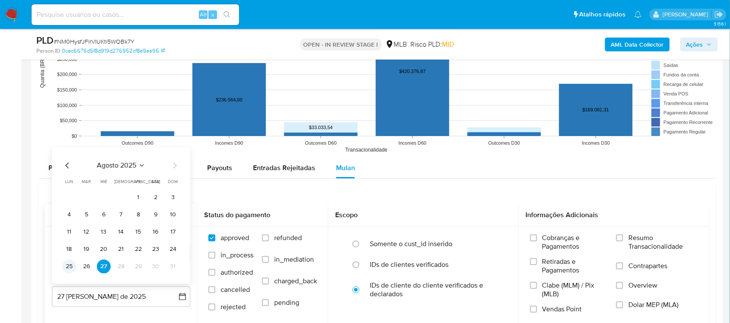
click at [68, 269] on button "25" at bounding box center [69, 267] width 14 height 14
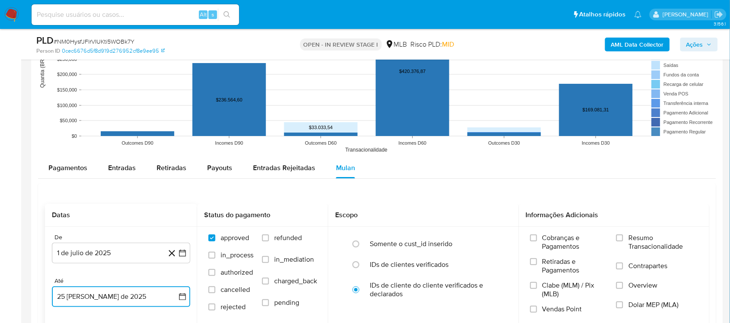
click at [184, 272] on icon "button" at bounding box center [182, 297] width 7 height 7
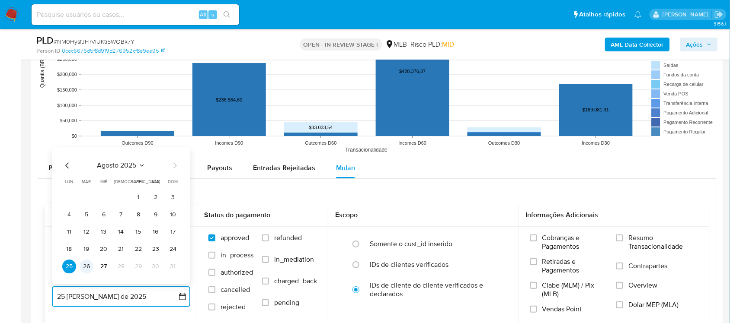
click at [87, 266] on button "26" at bounding box center [87, 267] width 14 height 14
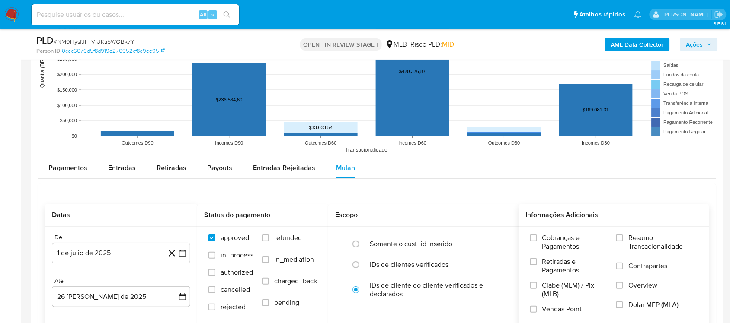
click at [553, 240] on span "Resumo Transacionalidade" at bounding box center [663, 242] width 70 height 17
click at [553, 240] on input "Resumo Transacionalidade" at bounding box center [619, 238] width 7 height 7
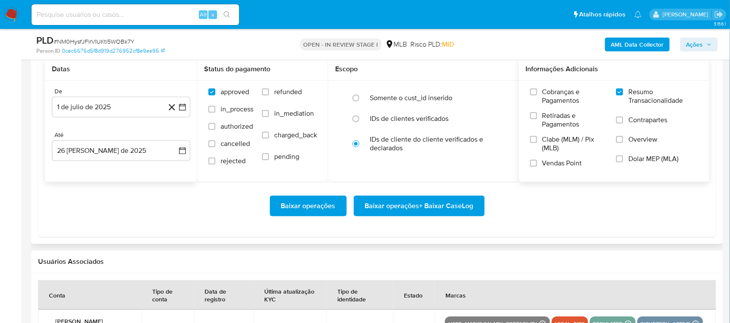
scroll to position [1027, 0]
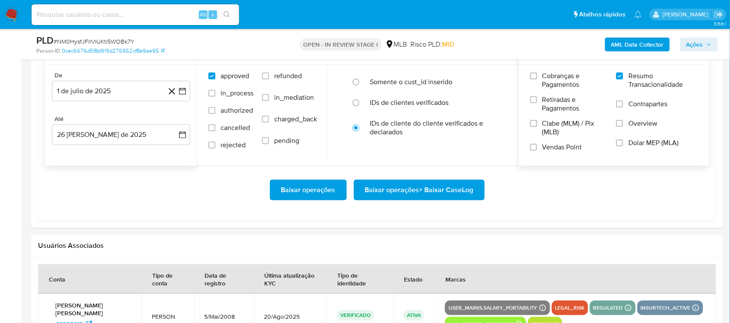
click at [398, 200] on span "Baixar operações + Baixar CaseLog" at bounding box center [419, 190] width 109 height 19
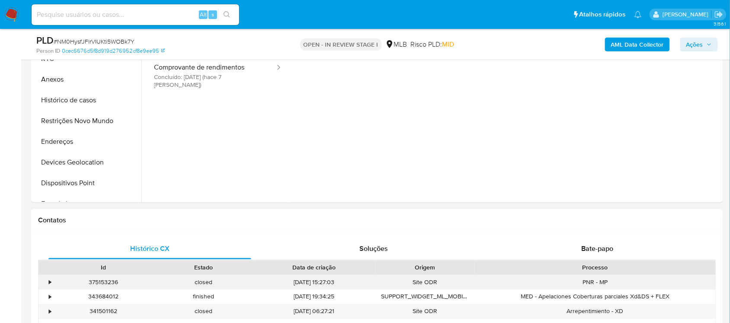
scroll to position [162, 0]
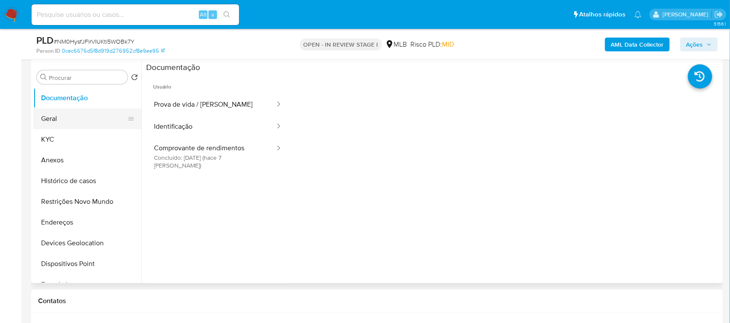
click at [63, 113] on button "Geral" at bounding box center [83, 119] width 101 height 21
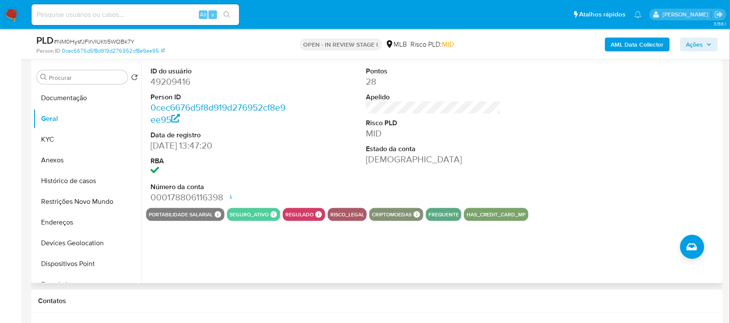
click at [168, 85] on dd "49209416" at bounding box center [217, 82] width 135 height 12
copy dd "49209416"
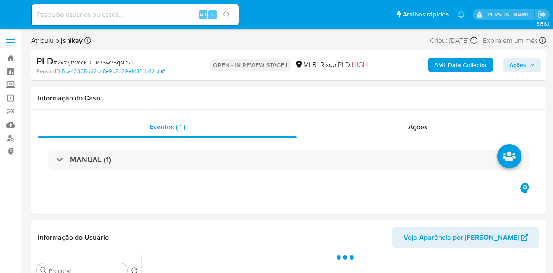
select select "10"
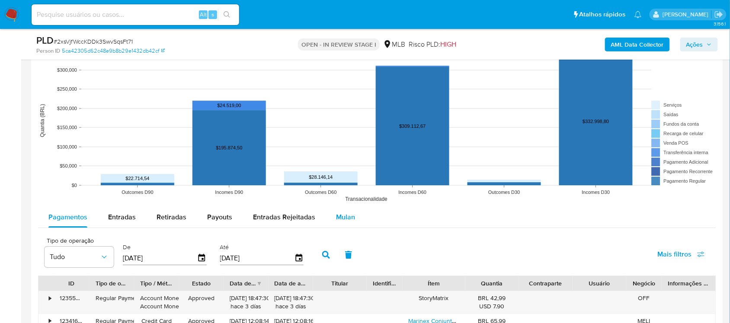
click at [344, 214] on span "Mulan" at bounding box center [345, 217] width 19 height 10
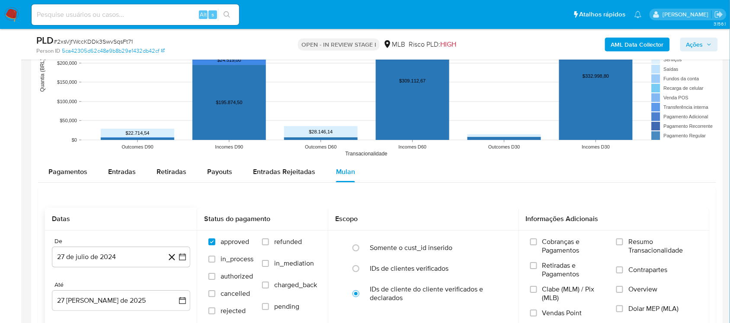
scroll to position [865, 0]
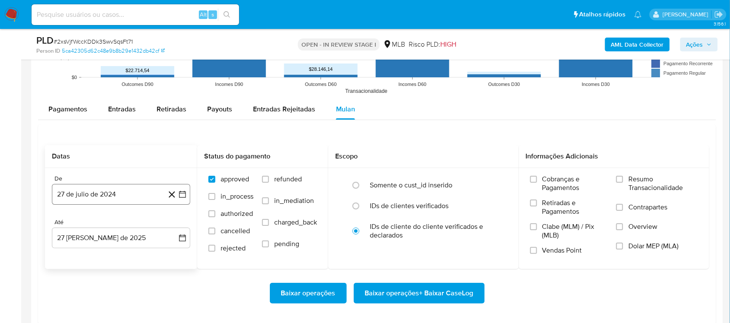
click at [185, 197] on icon "button" at bounding box center [182, 194] width 9 height 9
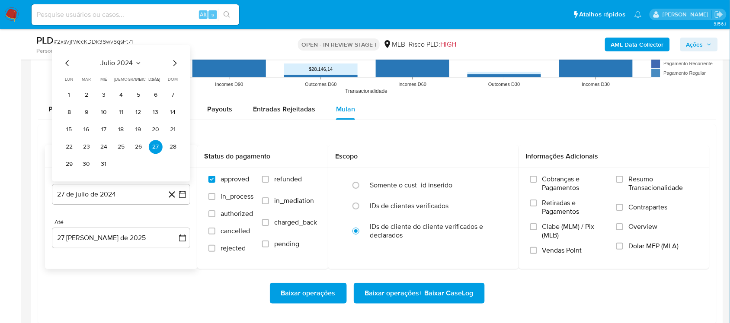
click at [123, 57] on div "julio 2024 julio 2024 lun lunes mar martes mié miércoles jue jueves vie viernes…" at bounding box center [121, 113] width 138 height 137
click at [128, 61] on span "julio 2024" at bounding box center [117, 63] width 32 height 9
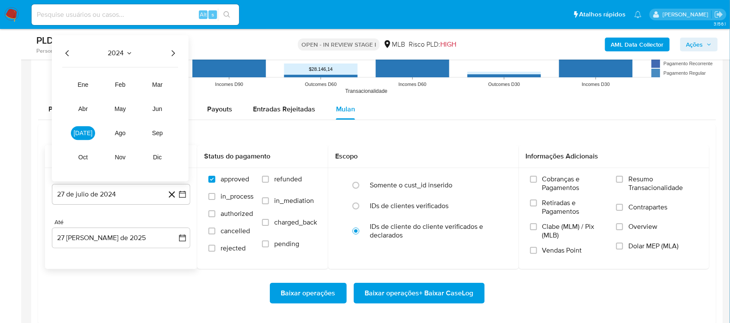
click at [172, 52] on icon "Año siguiente" at bounding box center [173, 53] width 10 height 10
click at [83, 132] on span "[DATE]" at bounding box center [82, 133] width 19 height 7
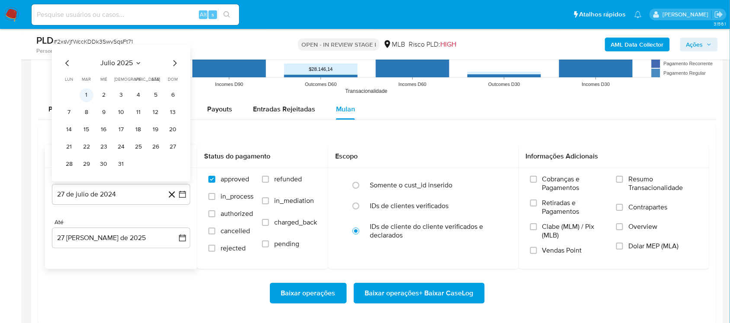
click at [86, 92] on button "1" at bounding box center [87, 95] width 14 height 14
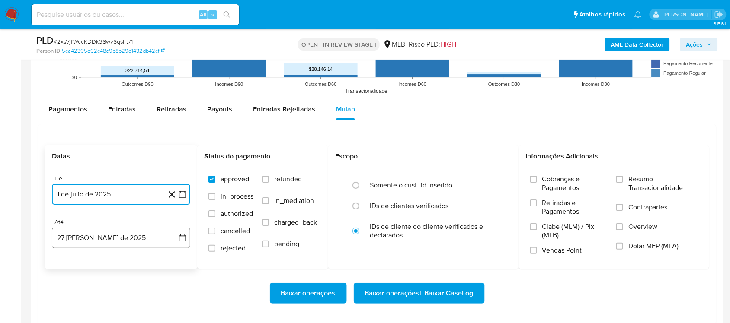
click at [184, 234] on icon "button" at bounding box center [182, 238] width 9 height 9
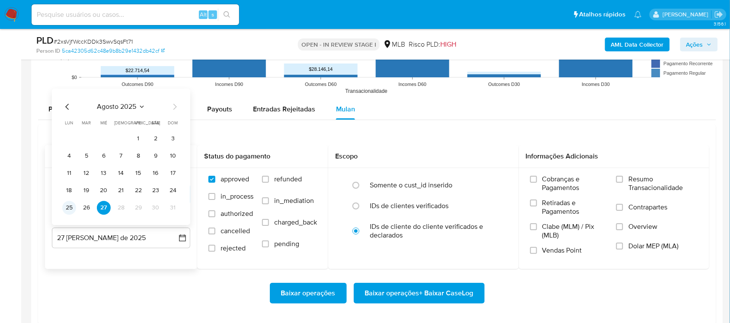
click at [67, 207] on button "25" at bounding box center [69, 208] width 14 height 14
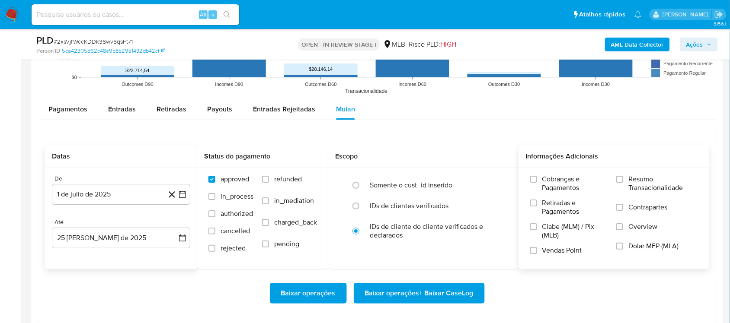
click at [553, 185] on span "Resumo Transacionalidade" at bounding box center [663, 183] width 70 height 17
click at [553, 183] on input "Resumo Transacionalidade" at bounding box center [619, 179] width 7 height 7
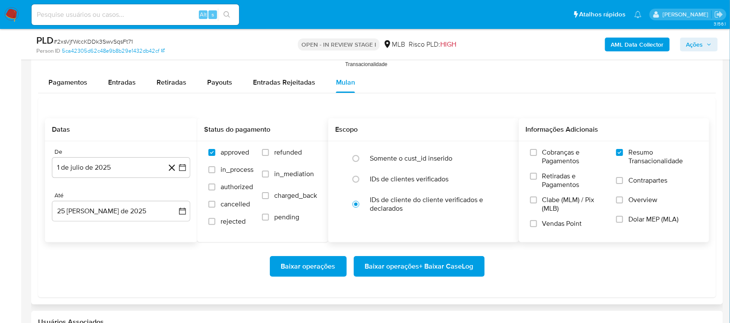
scroll to position [919, 0]
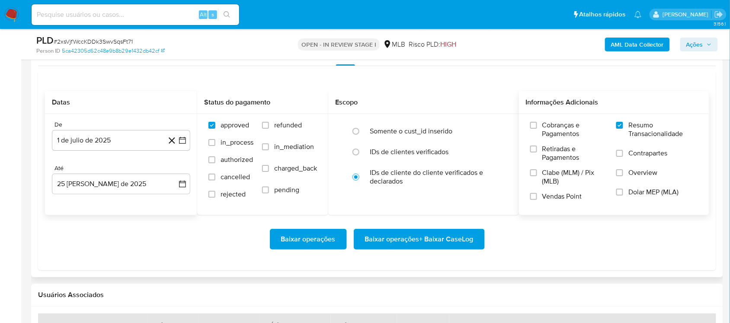
click at [404, 249] on span "Baixar operações + Baixar CaseLog" at bounding box center [419, 239] width 109 height 19
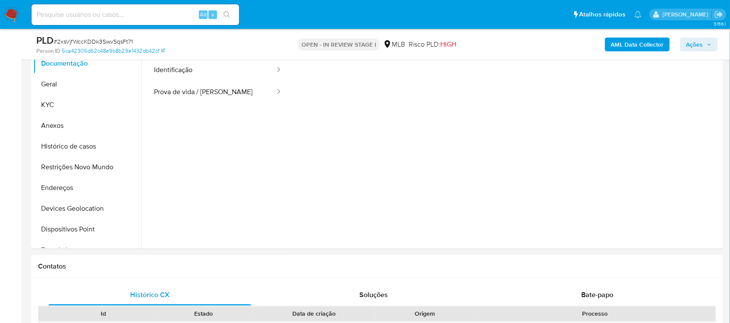
scroll to position [162, 0]
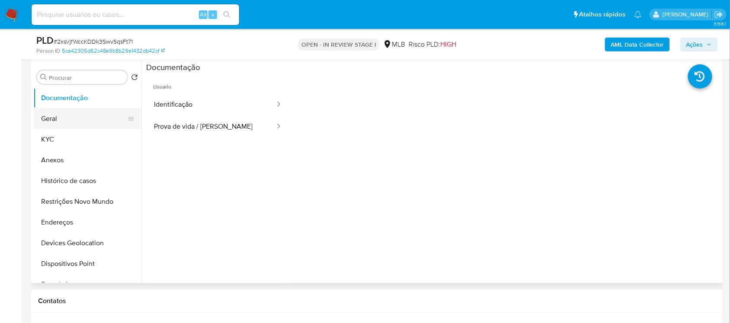
click at [72, 116] on button "Geral" at bounding box center [83, 119] width 101 height 21
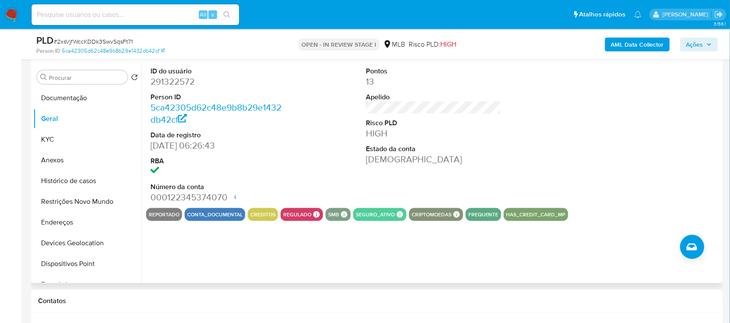
click at [187, 82] on dd "291322572" at bounding box center [217, 82] width 135 height 12
copy dd "291322572"
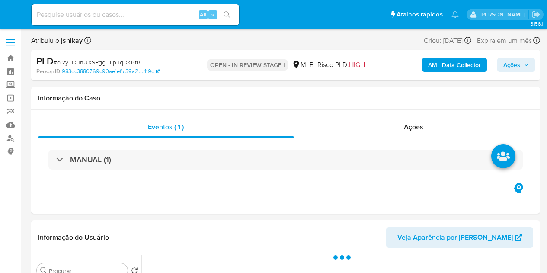
select select "10"
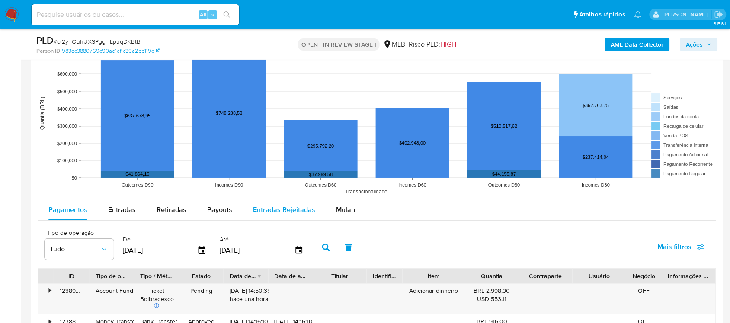
scroll to position [865, 0]
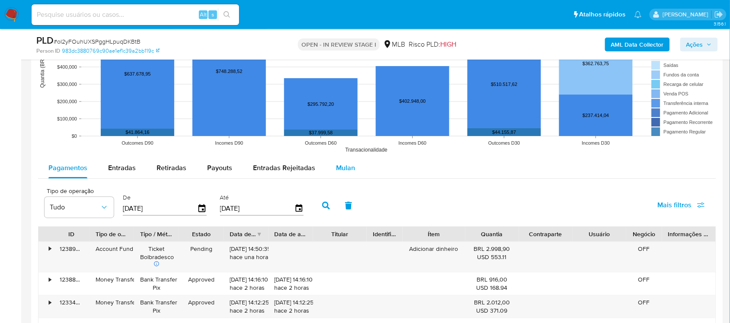
click at [339, 173] on span "Mulan" at bounding box center [345, 168] width 19 height 10
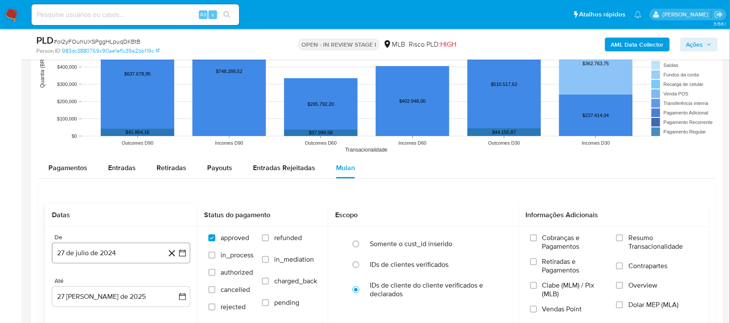
click at [179, 256] on icon "button" at bounding box center [182, 253] width 7 height 7
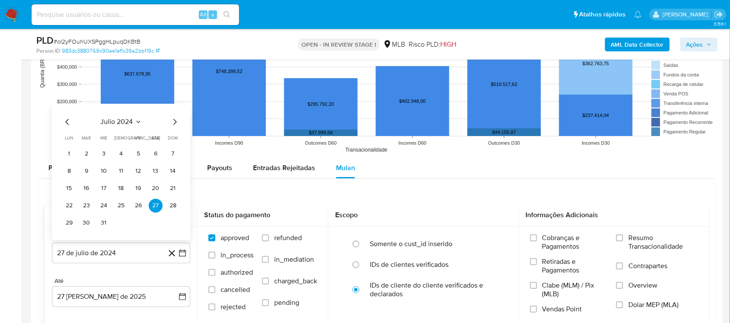
click at [115, 122] on span "julio 2024" at bounding box center [117, 122] width 32 height 9
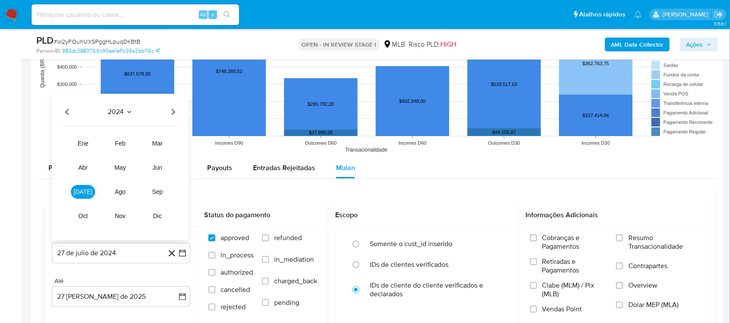
click at [174, 112] on icon "Año siguiente" at bounding box center [173, 112] width 3 height 6
click at [81, 193] on span "[DATE]" at bounding box center [82, 191] width 19 height 7
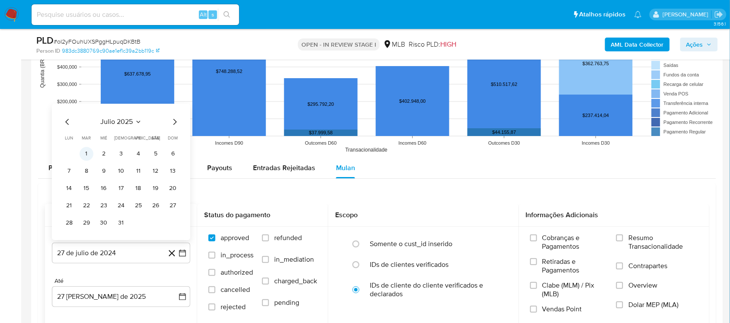
click at [87, 152] on button "1" at bounding box center [87, 154] width 14 height 14
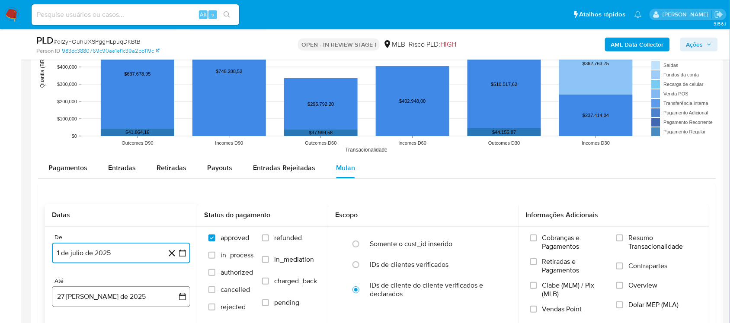
click at [186, 272] on icon "button" at bounding box center [182, 297] width 9 height 9
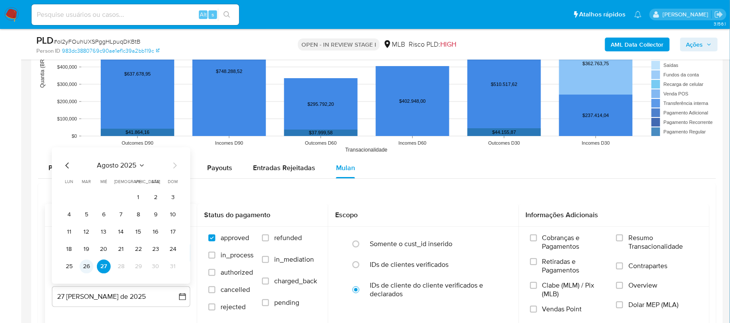
click at [85, 271] on button "26" at bounding box center [87, 267] width 14 height 14
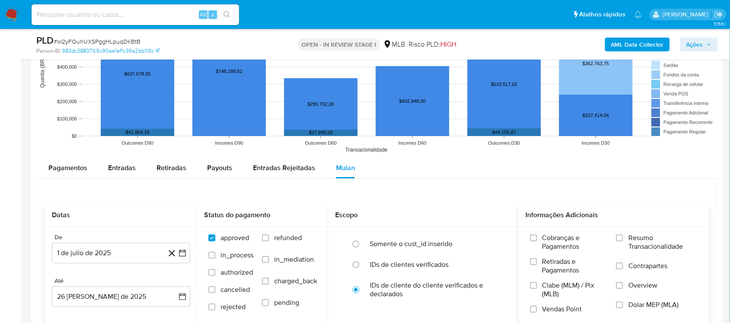
click at [546, 248] on label "Resumo Transacionalidade" at bounding box center [657, 248] width 82 height 28
click at [546, 242] on input "Resumo Transacionalidade" at bounding box center [619, 238] width 7 height 7
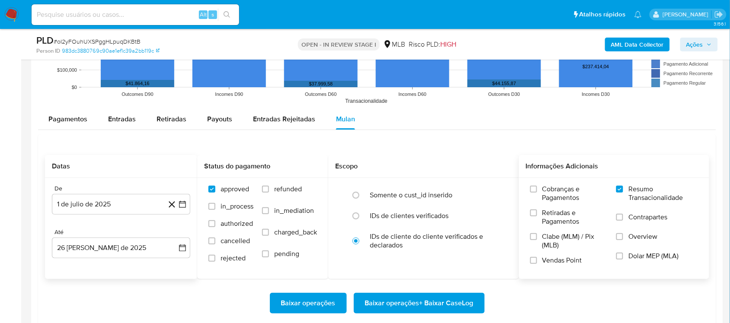
scroll to position [973, 0]
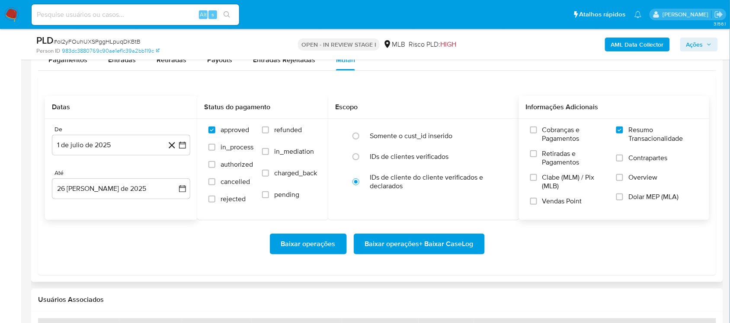
click at [440, 243] on span "Baixar operações + Baixar CaseLog" at bounding box center [419, 244] width 109 height 19
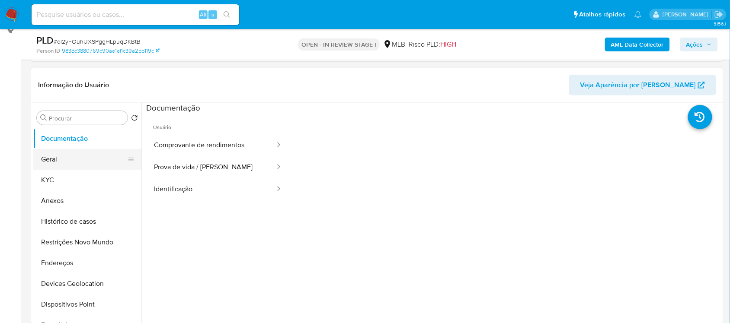
scroll to position [108, 0]
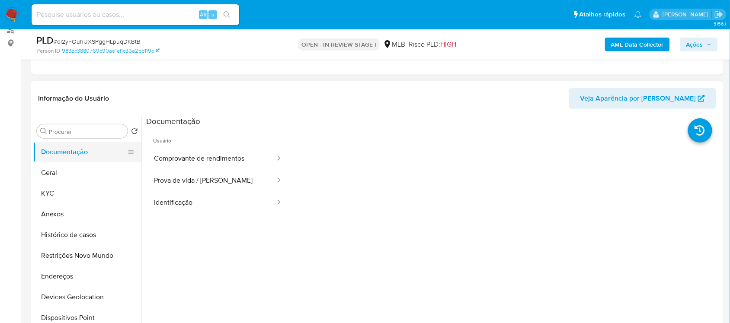
click at [90, 160] on button "Documentação" at bounding box center [83, 152] width 101 height 21
click at [93, 166] on button "Geral" at bounding box center [83, 173] width 101 height 21
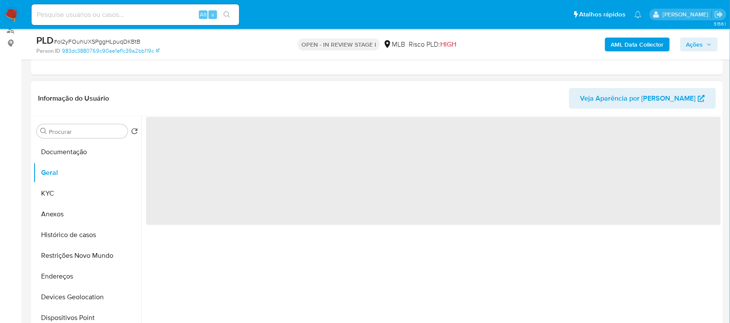
scroll to position [162, 0]
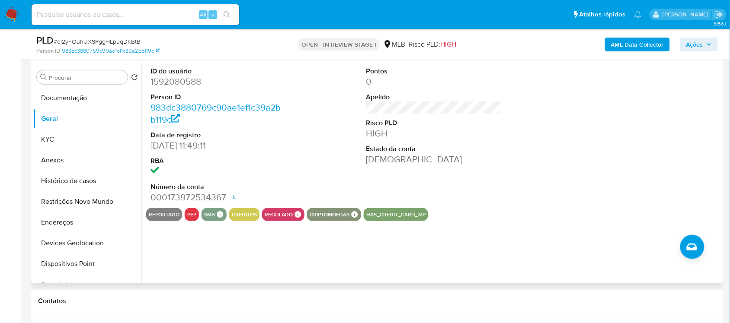
click at [172, 83] on dd "1592080588" at bounding box center [217, 82] width 135 height 12
copy dd "1592080588"
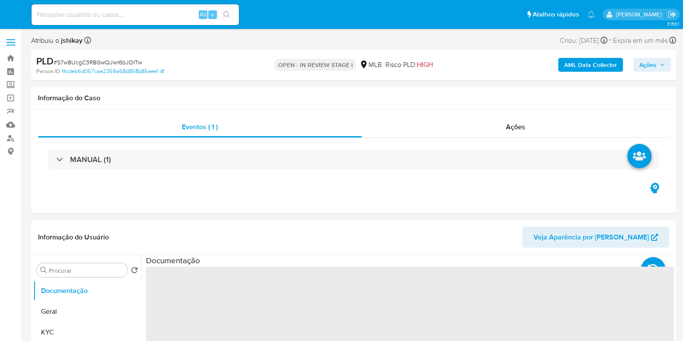
select select "10"
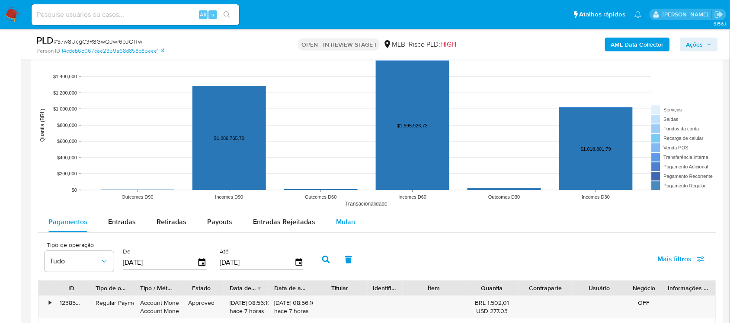
click at [340, 217] on span "Mulan" at bounding box center [345, 222] width 19 height 10
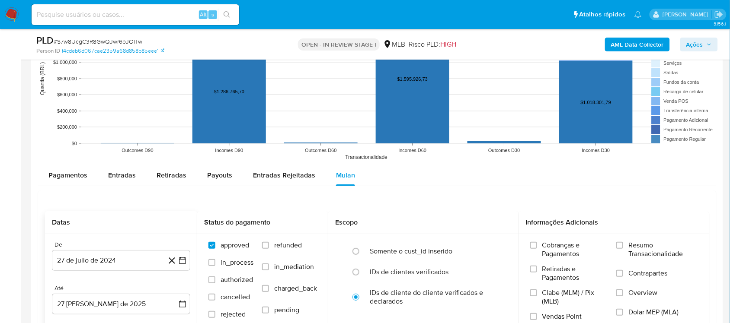
scroll to position [919, 0]
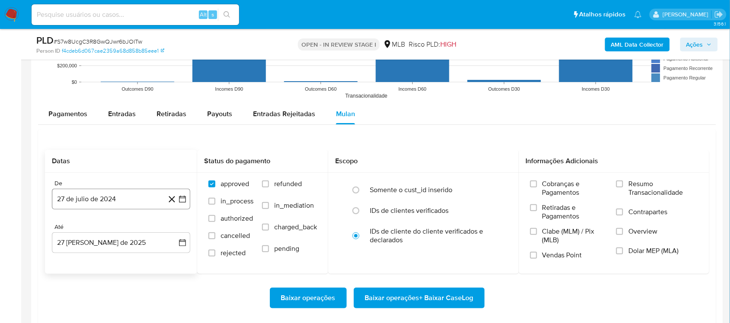
click at [183, 198] on icon "button" at bounding box center [182, 199] width 7 height 7
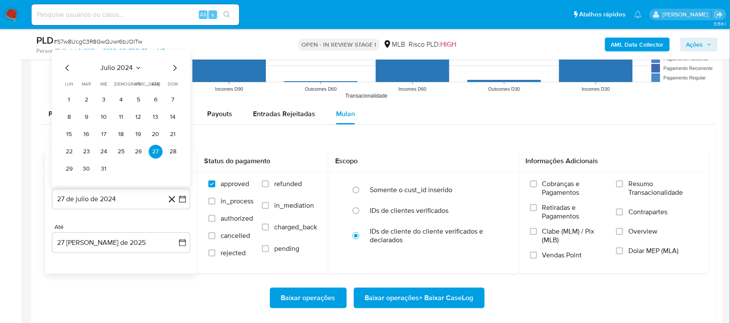
click at [123, 70] on span "julio 2024" at bounding box center [117, 68] width 32 height 9
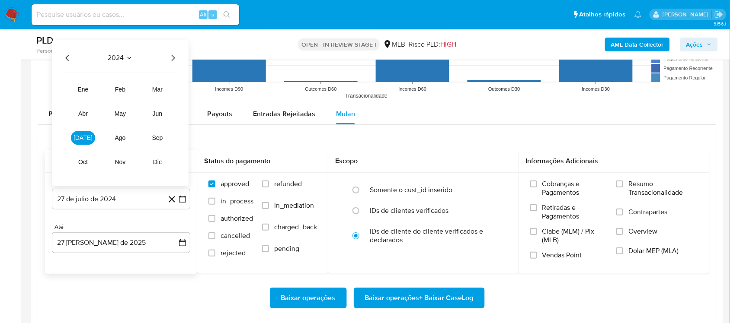
click at [175, 55] on icon "Año siguiente" at bounding box center [173, 58] width 10 height 10
click at [87, 137] on button "[DATE]" at bounding box center [83, 138] width 24 height 14
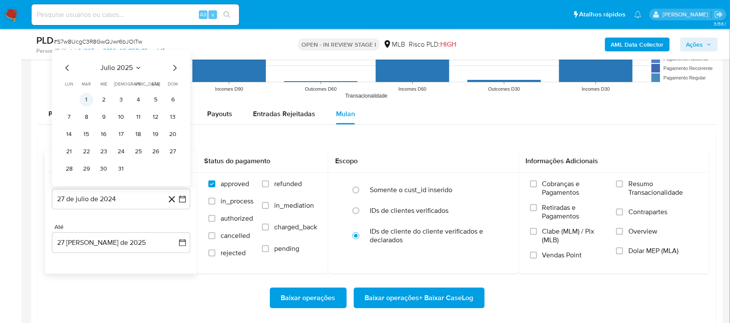
click at [87, 97] on button "1" at bounding box center [87, 100] width 14 height 14
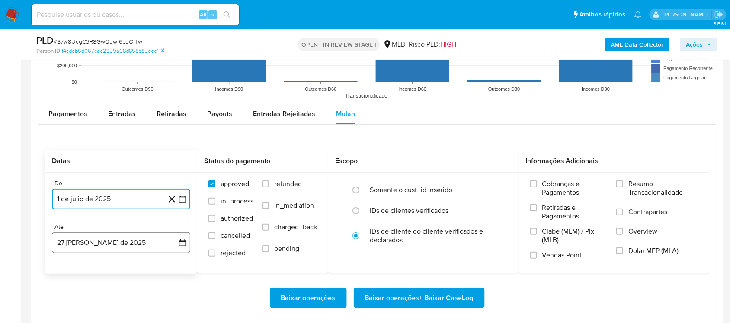
click at [179, 243] on icon "button" at bounding box center [182, 242] width 7 height 7
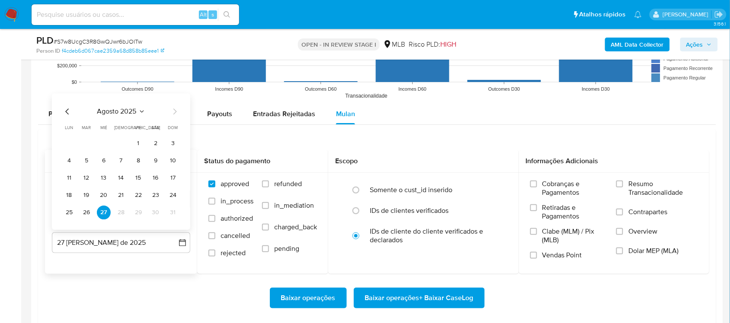
click at [77, 211] on tr "25 26 27 28 29 30 31" at bounding box center [121, 213] width 118 height 14
click at [86, 214] on button "26" at bounding box center [87, 213] width 14 height 14
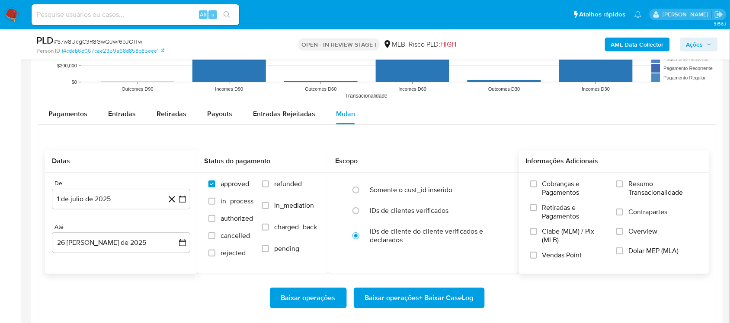
click at [553, 190] on span "Resumo Transacionalidade" at bounding box center [663, 188] width 70 height 17
click at [553, 188] on input "Resumo Transacionalidade" at bounding box center [619, 184] width 7 height 7
click at [418, 272] on span "Baixar operações + Baixar CaseLog" at bounding box center [419, 298] width 109 height 19
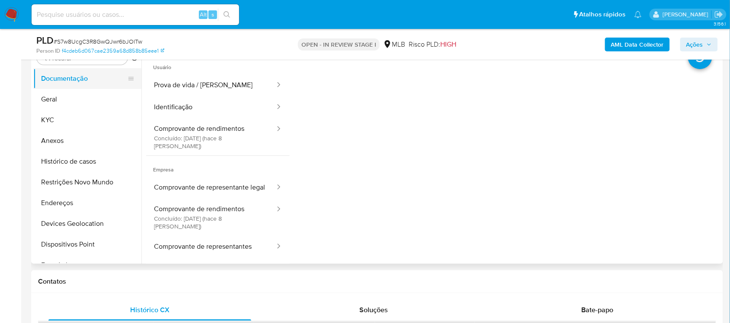
scroll to position [162, 0]
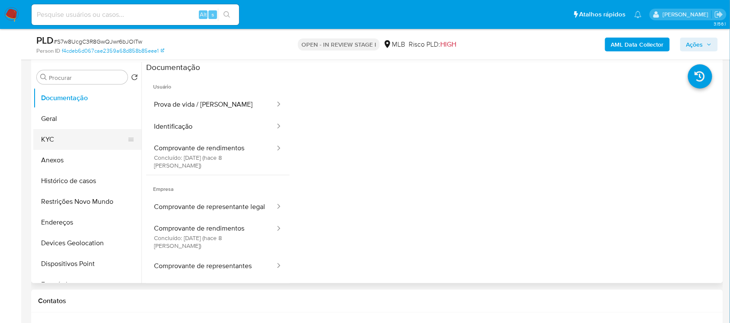
drag, startPoint x: 75, startPoint y: 115, endPoint x: 124, endPoint y: 137, distance: 54.2
click at [75, 115] on button "Geral" at bounding box center [87, 119] width 108 height 21
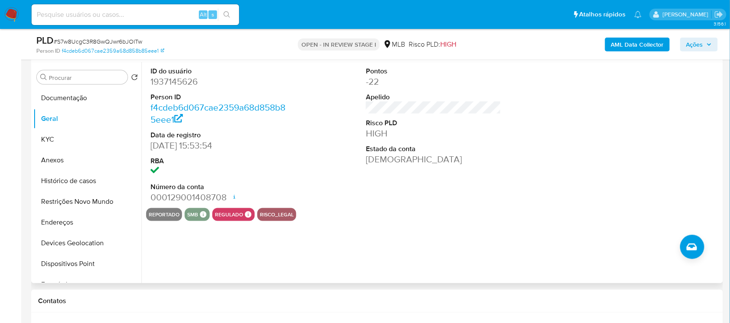
click at [189, 83] on dd "1937145626" at bounding box center [217, 82] width 135 height 12
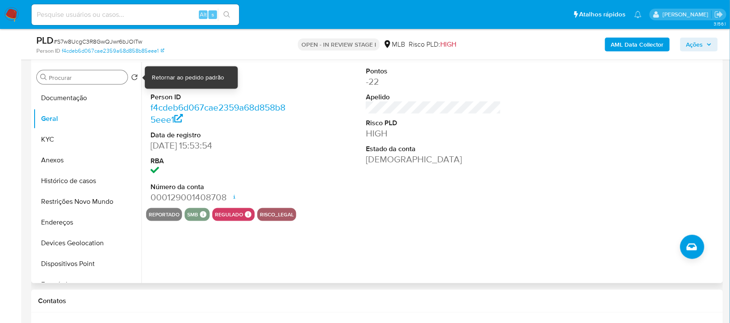
copy dd "1937145626"
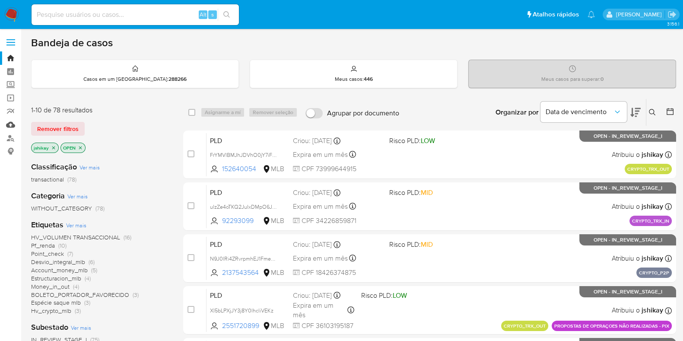
click at [9, 125] on link "Mulan" at bounding box center [51, 124] width 103 height 13
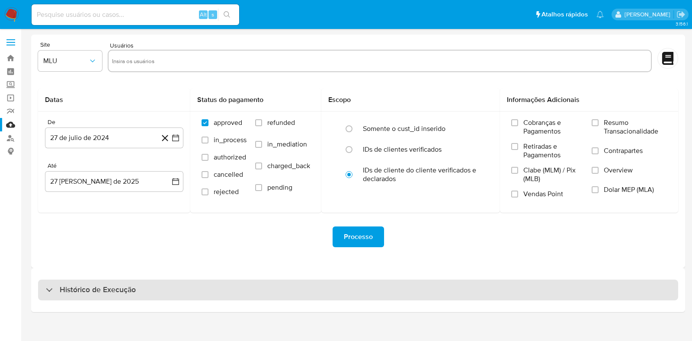
click at [137, 284] on div "Histórico de Execução" at bounding box center [358, 290] width 640 height 21
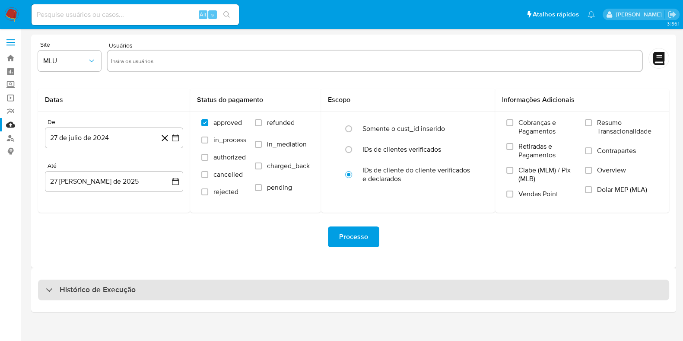
select select "10"
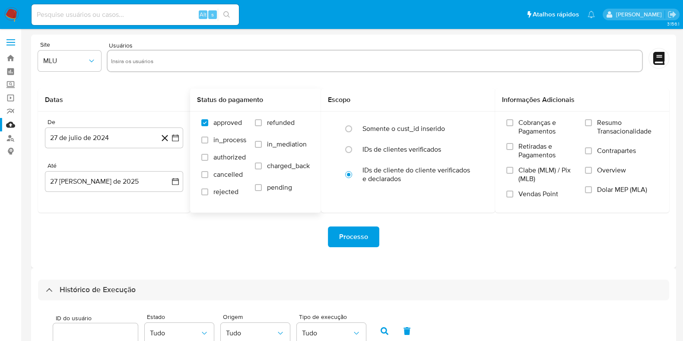
scroll to position [216, 0]
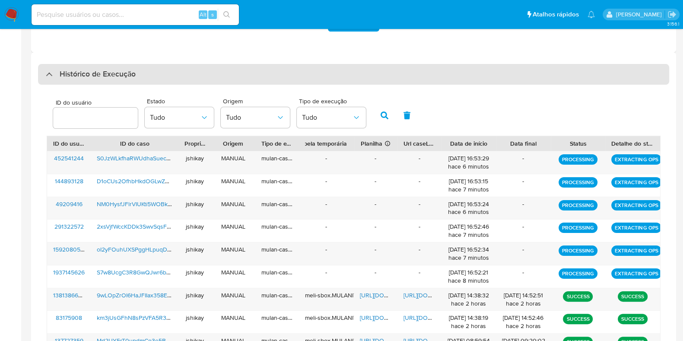
click at [138, 74] on div "Histórico de Execução" at bounding box center [354, 74] width 632 height 21
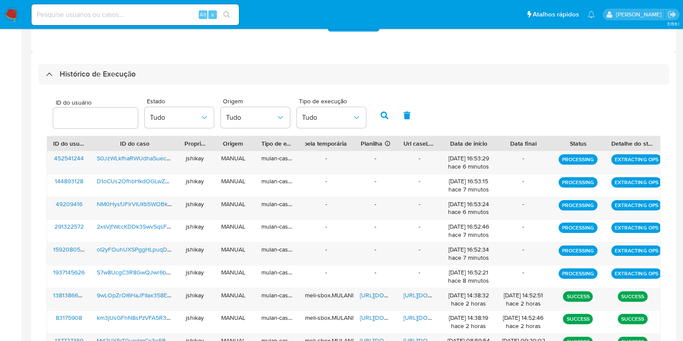
scroll to position [0, 0]
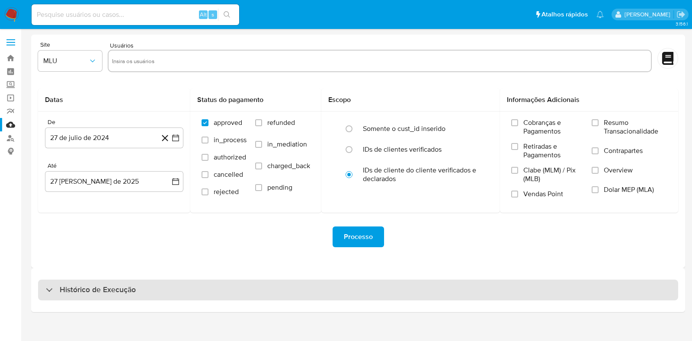
click at [123, 292] on h3 "Histórico de Execução" at bounding box center [98, 290] width 76 height 10
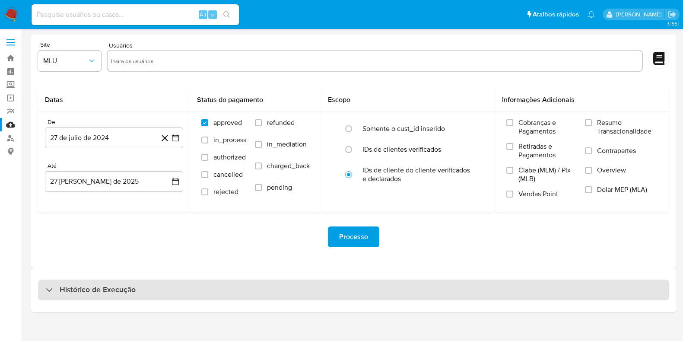
select select "10"
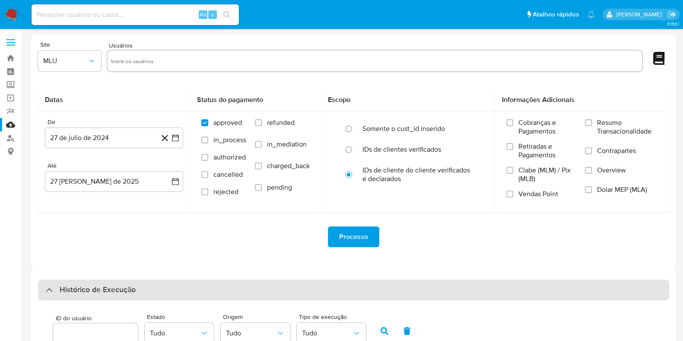
click at [104, 299] on div "Histórico de Execução" at bounding box center [354, 290] width 632 height 21
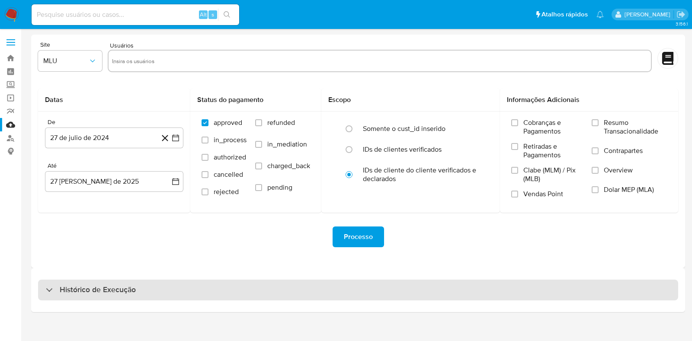
click at [107, 291] on h3 "Histórico de Execução" at bounding box center [98, 290] width 76 height 10
select select "10"
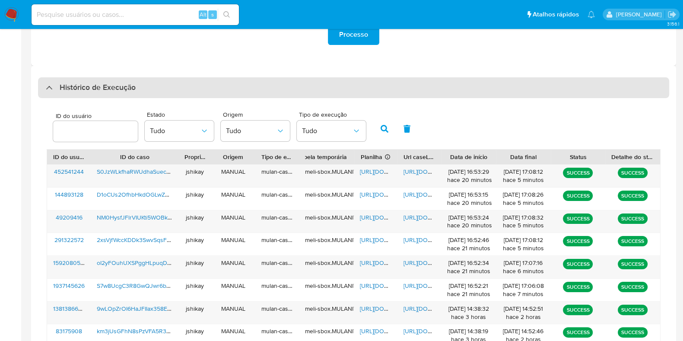
scroll to position [216, 0]
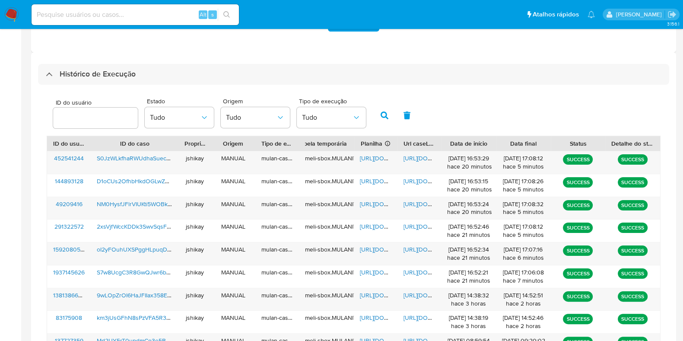
click at [469, 115] on div "ID do usuário Estado Tudo Origem Tudo Tipo de execução Tudo" at bounding box center [354, 114] width 614 height 42
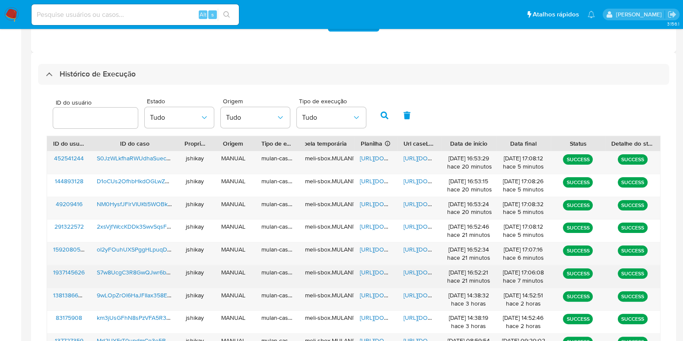
click at [367, 268] on span "[URL][DOMAIN_NAME]" at bounding box center [390, 272] width 60 height 9
click at [415, 269] on span "[URL][DOMAIN_NAME]" at bounding box center [434, 272] width 60 height 9
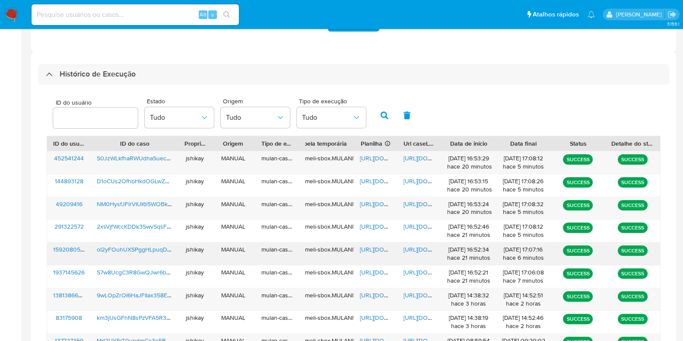
click at [376, 248] on span "[URL][DOMAIN_NAME]" at bounding box center [390, 249] width 60 height 9
click at [419, 247] on span "[URL][DOMAIN_NAME]" at bounding box center [434, 249] width 60 height 9
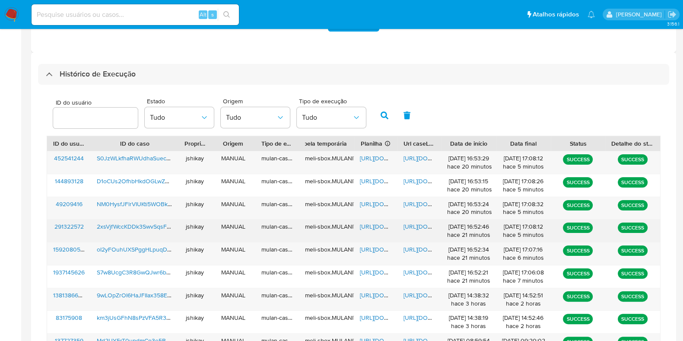
click at [378, 224] on span "[URL][DOMAIN_NAME]" at bounding box center [390, 226] width 60 height 9
click at [402, 228] on div "[URL][DOMAIN_NAME]" at bounding box center [420, 231] width 44 height 22
click at [413, 227] on span "[URL][DOMAIN_NAME]" at bounding box center [434, 226] width 60 height 9
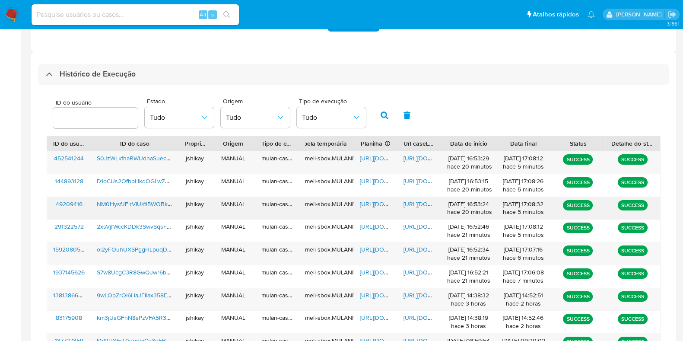
click at [366, 204] on span "[URL][DOMAIN_NAME]" at bounding box center [390, 204] width 60 height 9
click at [419, 201] on span "[URL][DOMAIN_NAME]" at bounding box center [434, 204] width 60 height 9
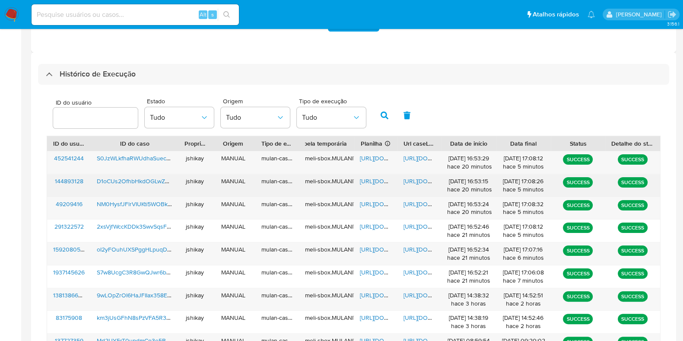
click at [373, 178] on span "https://docs.google.com/spreadsheets/d/1WJrz5wYjmkk2opGAVhPJ1nAXbWrSK9k4fcT6YlZ…" at bounding box center [390, 181] width 60 height 9
click at [413, 180] on span "https://docs.google.com/document/d/1ZG1x_7USwps6MH9t6pqYZHijSEJijQn6ncsS6_fKHhI…" at bounding box center [434, 181] width 60 height 9
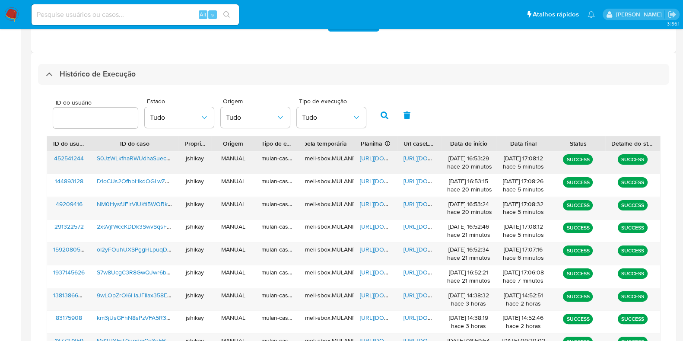
click at [376, 154] on span "https://docs.google.com/spreadsheets/d/1XwSgAVZr2cNJ7_qZAp25bd4NISggG75pvj5TuLK…" at bounding box center [390, 158] width 60 height 9
click at [410, 156] on span "https://docs.google.com/document/d/1KMN_q9W8Ea9iNqmP3-TLw1_I8Bw9sPuO6ciR-tKc0RI…" at bounding box center [434, 158] width 60 height 9
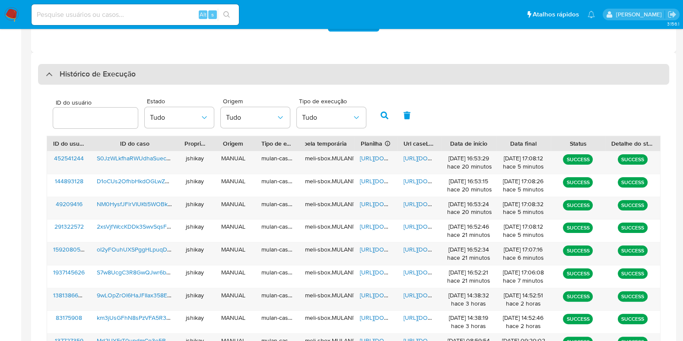
click at [71, 78] on h3 "Histórico de Execução" at bounding box center [98, 74] width 76 height 10
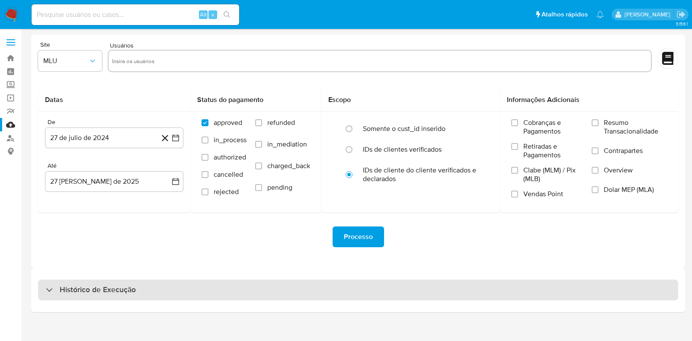
drag, startPoint x: 103, startPoint y: 278, endPoint x: 105, endPoint y: 284, distance: 6.4
click at [103, 279] on div "Histórico de Execução" at bounding box center [358, 290] width 654 height 44
click at [109, 291] on h3 "Histórico de Execução" at bounding box center [98, 290] width 76 height 10
select select "10"
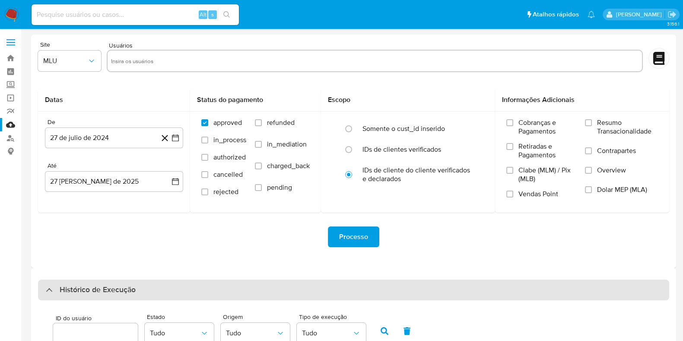
click at [118, 281] on div "Histórico de Execução" at bounding box center [354, 290] width 632 height 21
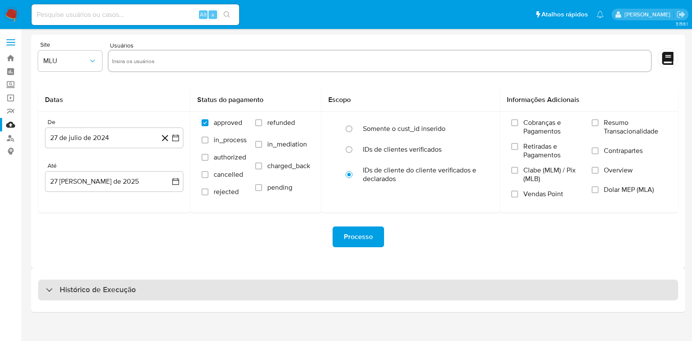
click at [118, 297] on div "Histórico de Execução" at bounding box center [358, 290] width 640 height 21
select select "10"
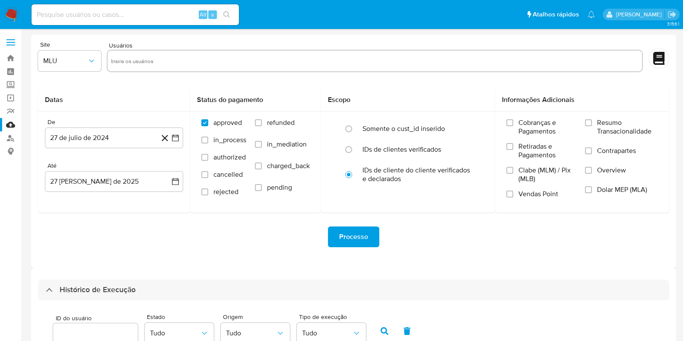
click at [5, 14] on img at bounding box center [11, 14] width 15 height 15
